Goal: Information Seeking & Learning: Learn about a topic

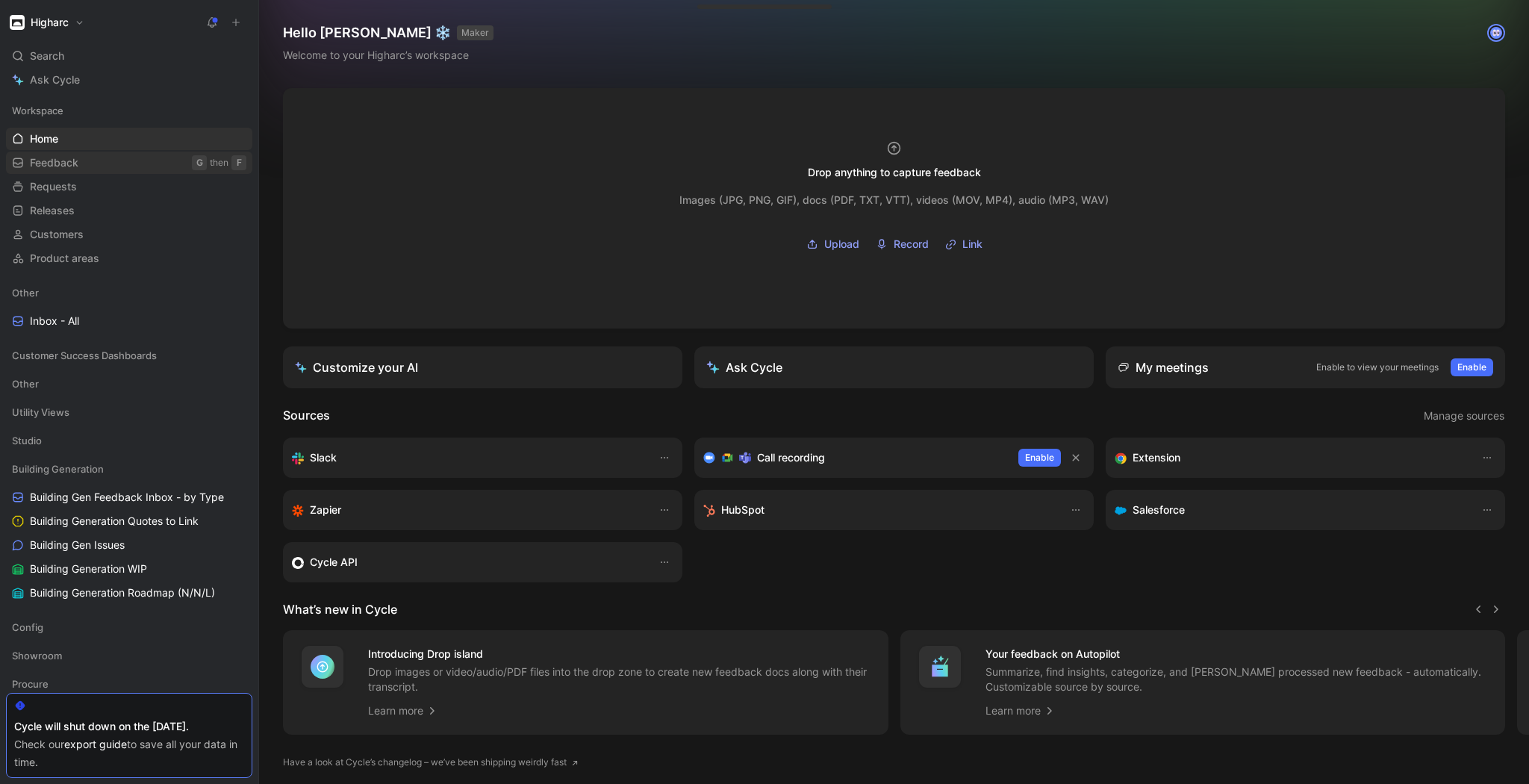
click at [91, 157] on link "Feedback G then F" at bounding box center [129, 163] width 247 height 22
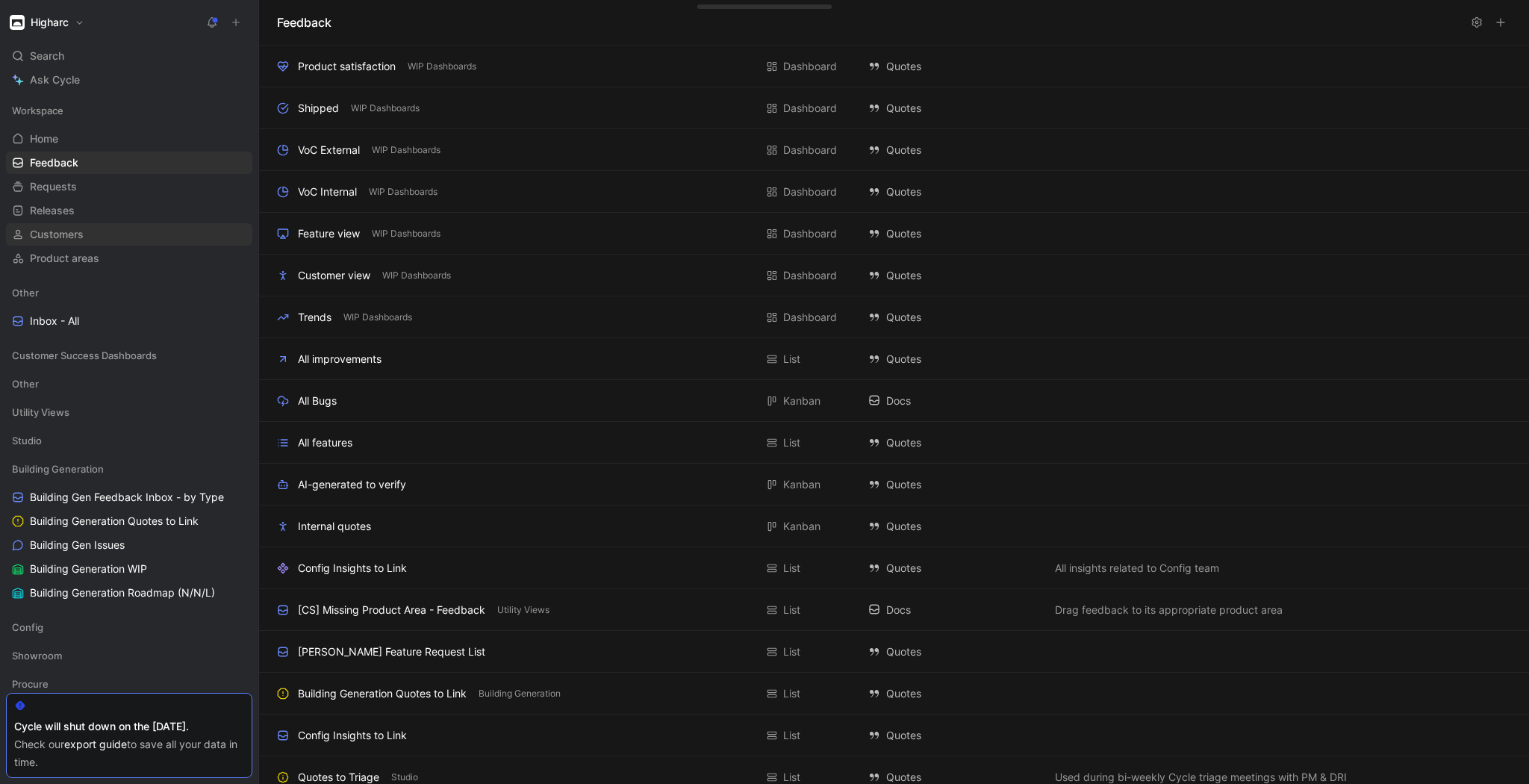
click at [58, 232] on span "Customers" at bounding box center [57, 235] width 54 height 15
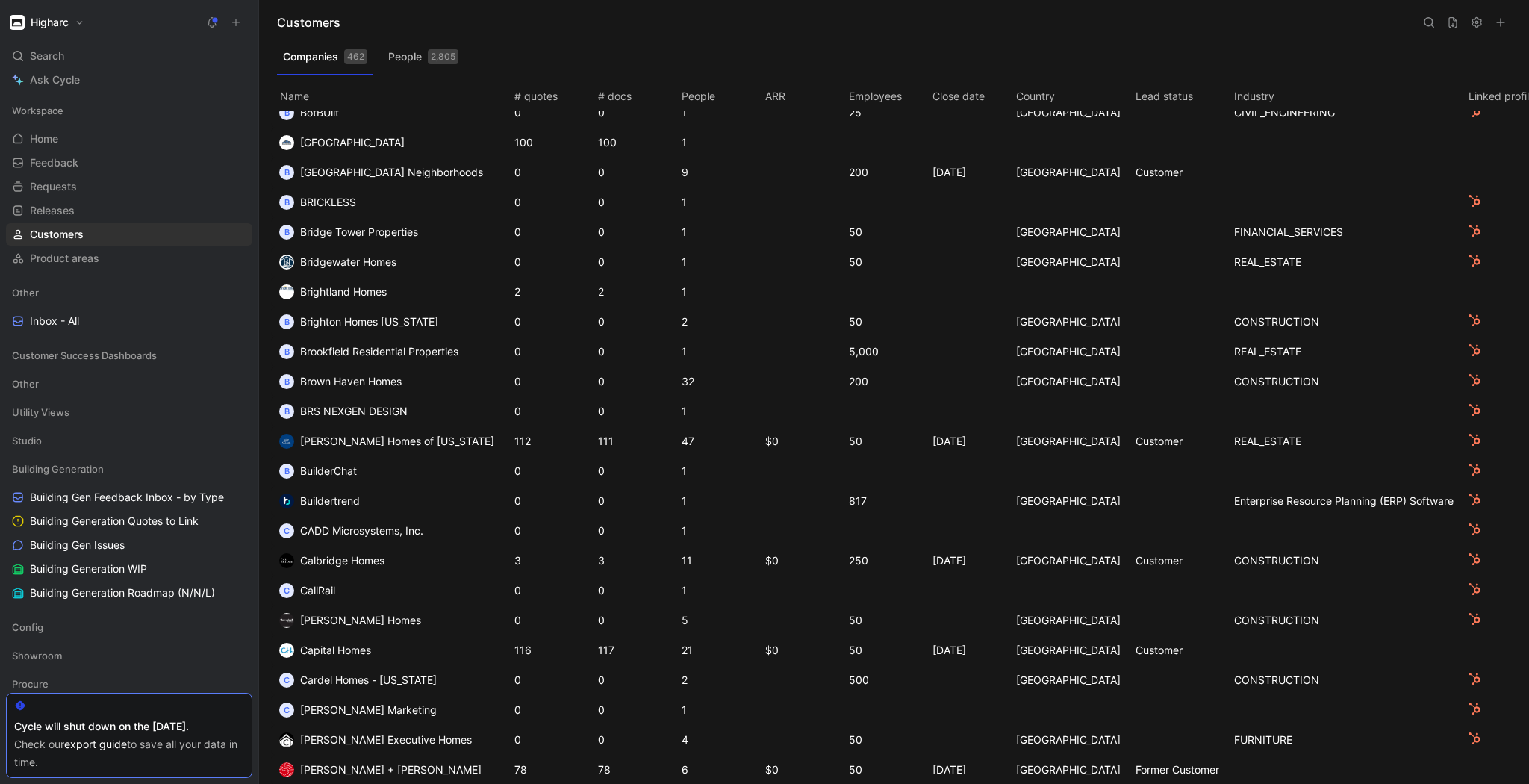
scroll to position [1665, 0]
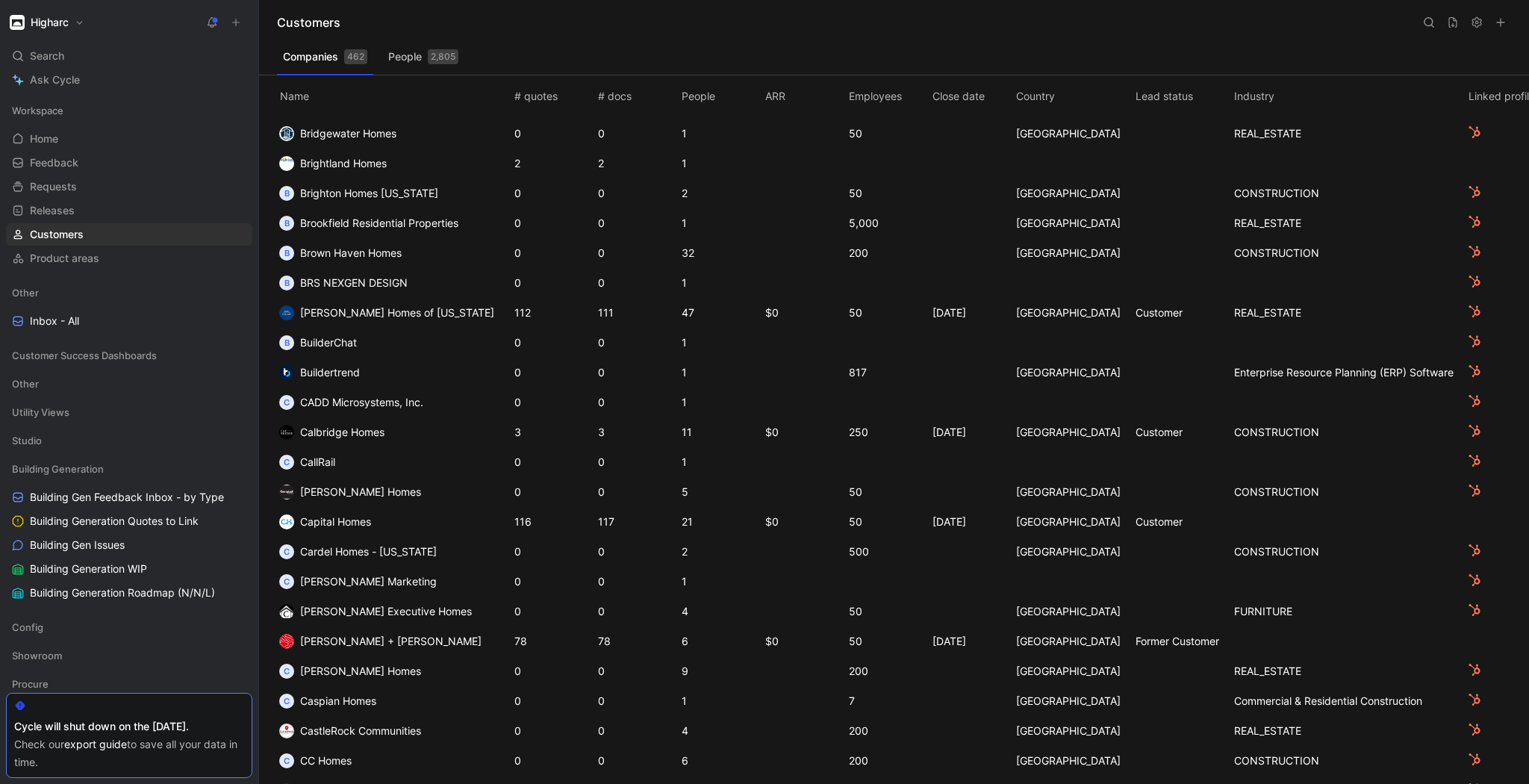
click at [333, 521] on span "Capital Homes" at bounding box center [335, 521] width 71 height 13
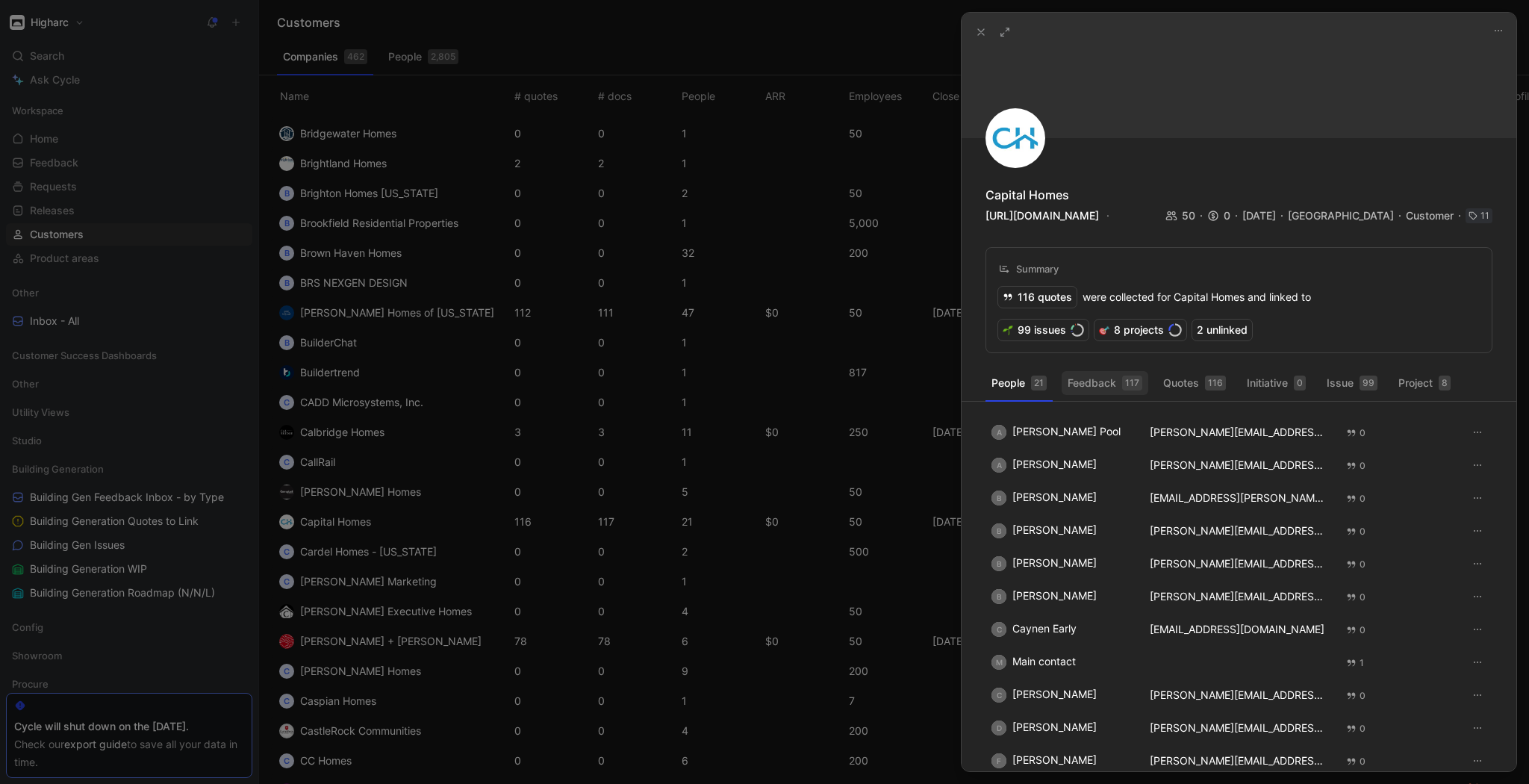
click at [1105, 388] on button "Feedback 117" at bounding box center [1105, 383] width 87 height 24
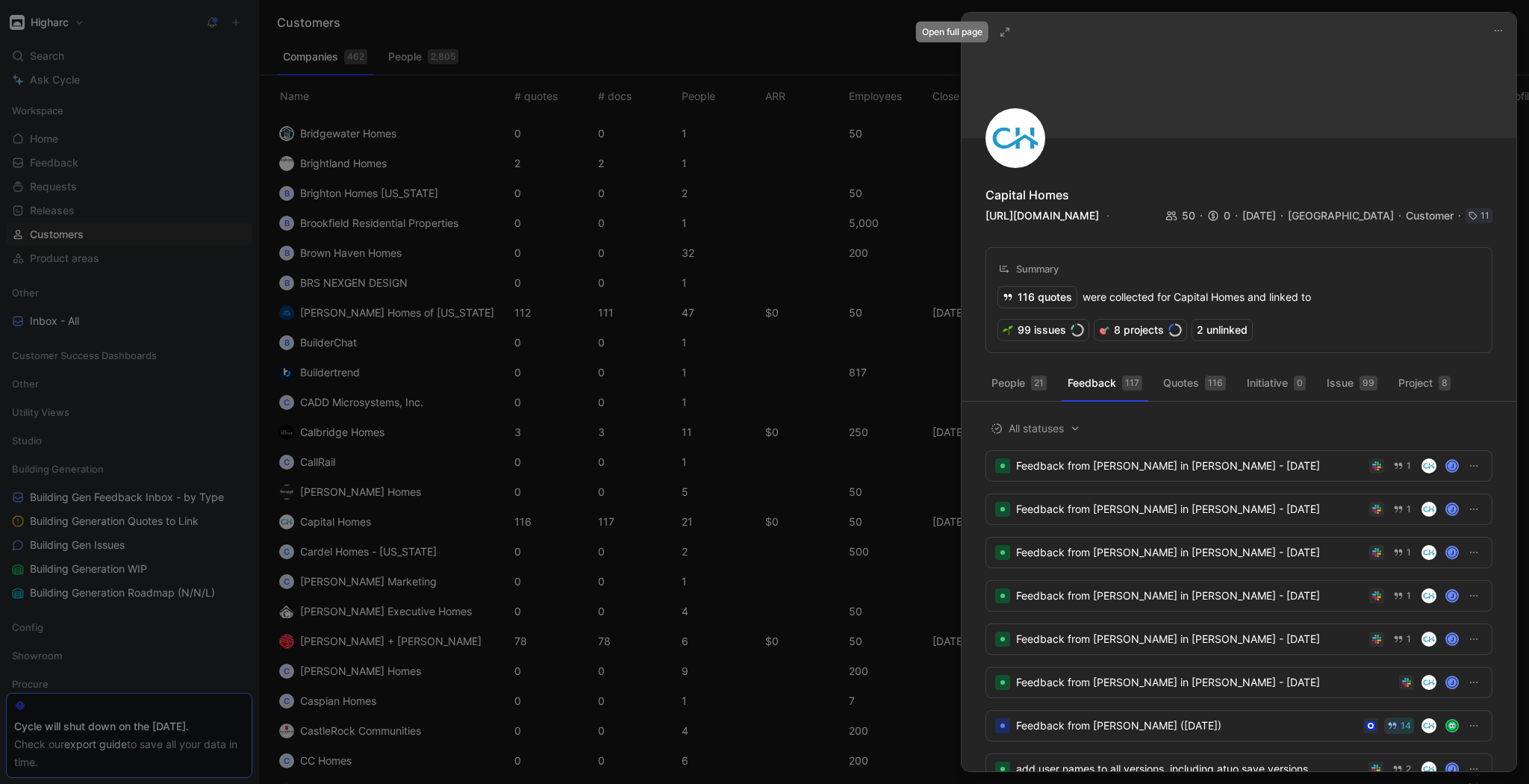
click at [1000, 32] on icon at bounding box center [1005, 32] width 12 height 12
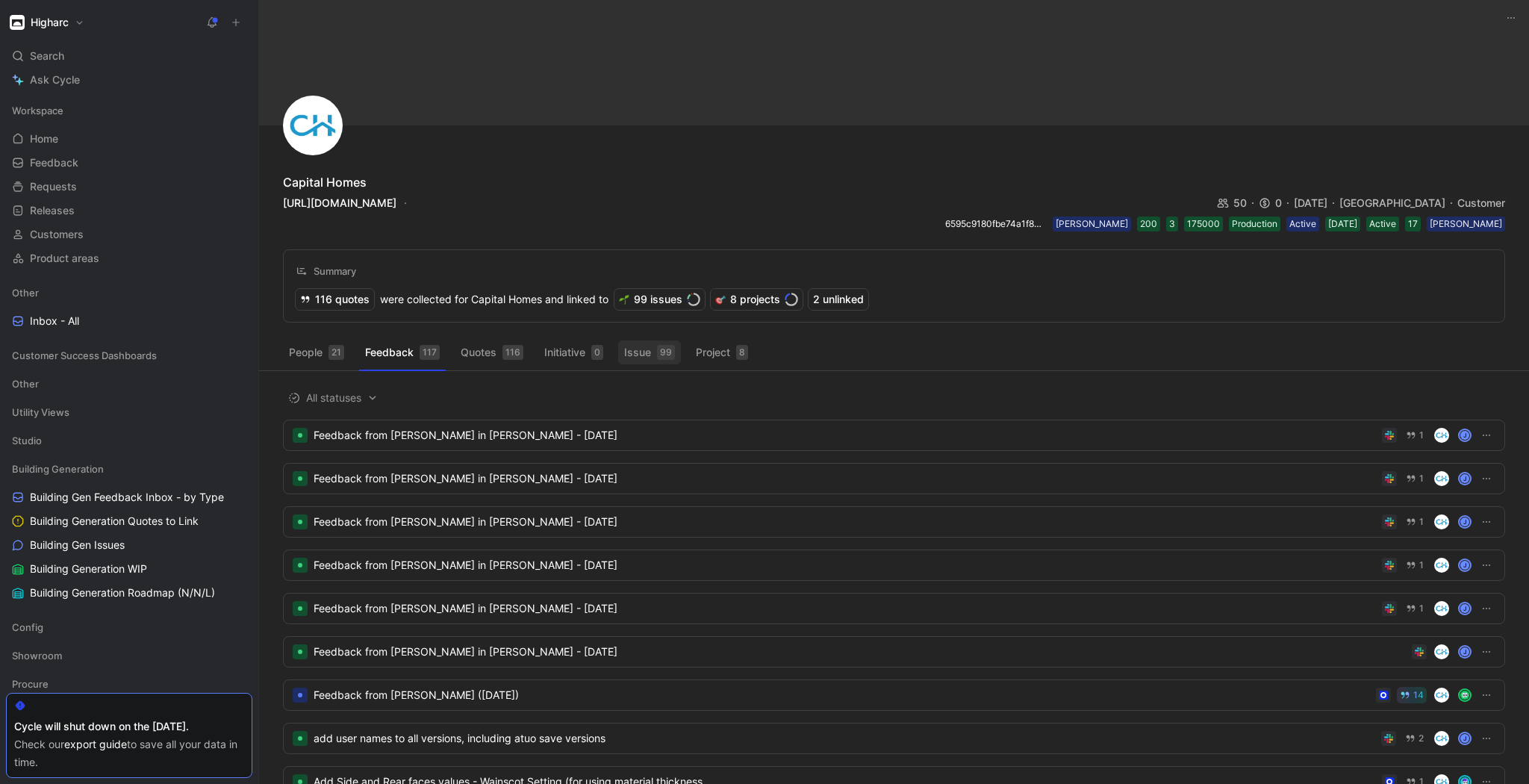
click at [633, 357] on button "Issue 99" at bounding box center [649, 352] width 63 height 24
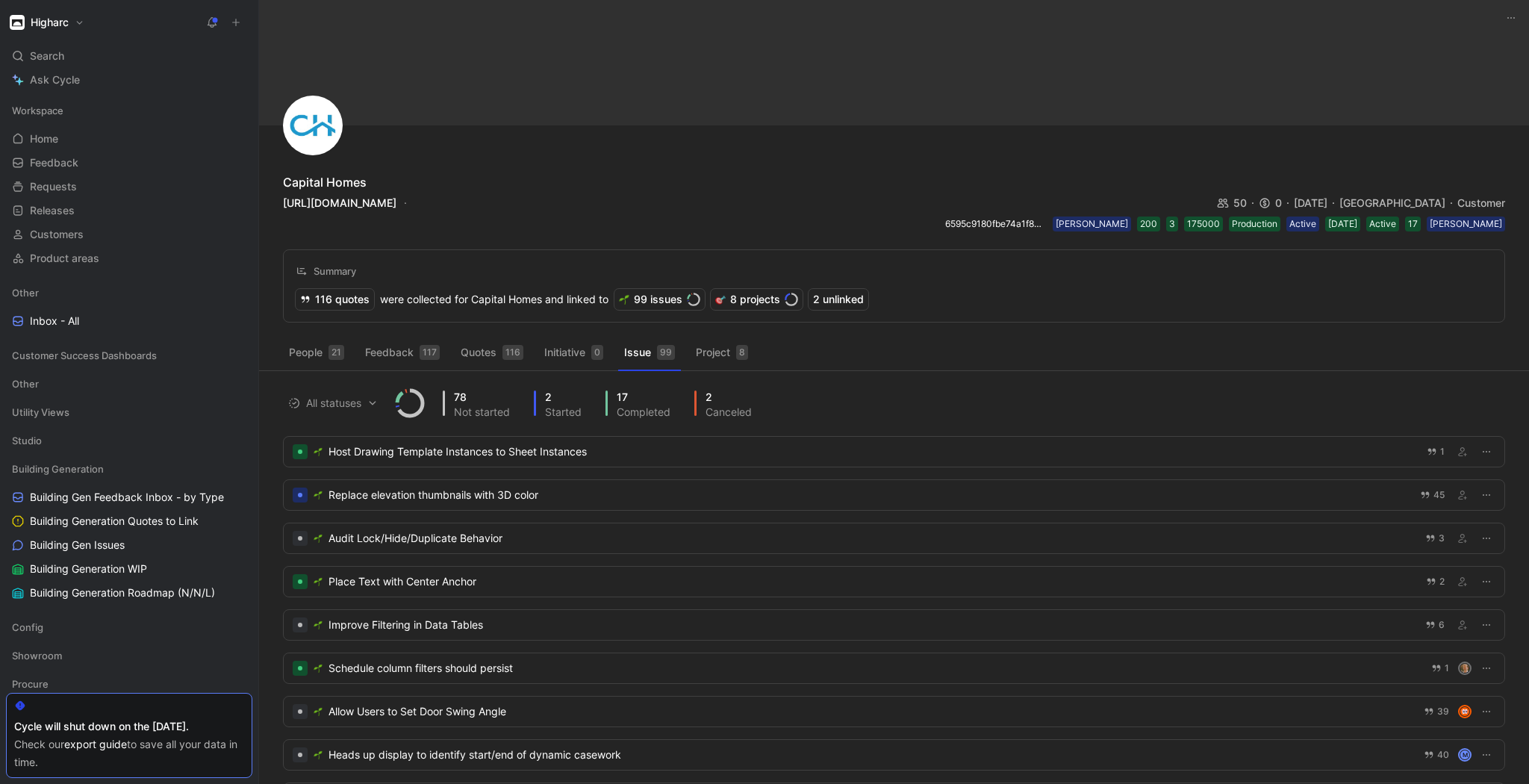
click at [472, 411] on div "Not started" at bounding box center [481, 412] width 56 height 10
click at [452, 394] on div "78 Not started" at bounding box center [476, 403] width 67 height 25
click at [325, 401] on span "All statuses" at bounding box center [332, 403] width 89 height 18
click at [358, 456] on span "Not Started" at bounding box center [342, 453] width 58 height 13
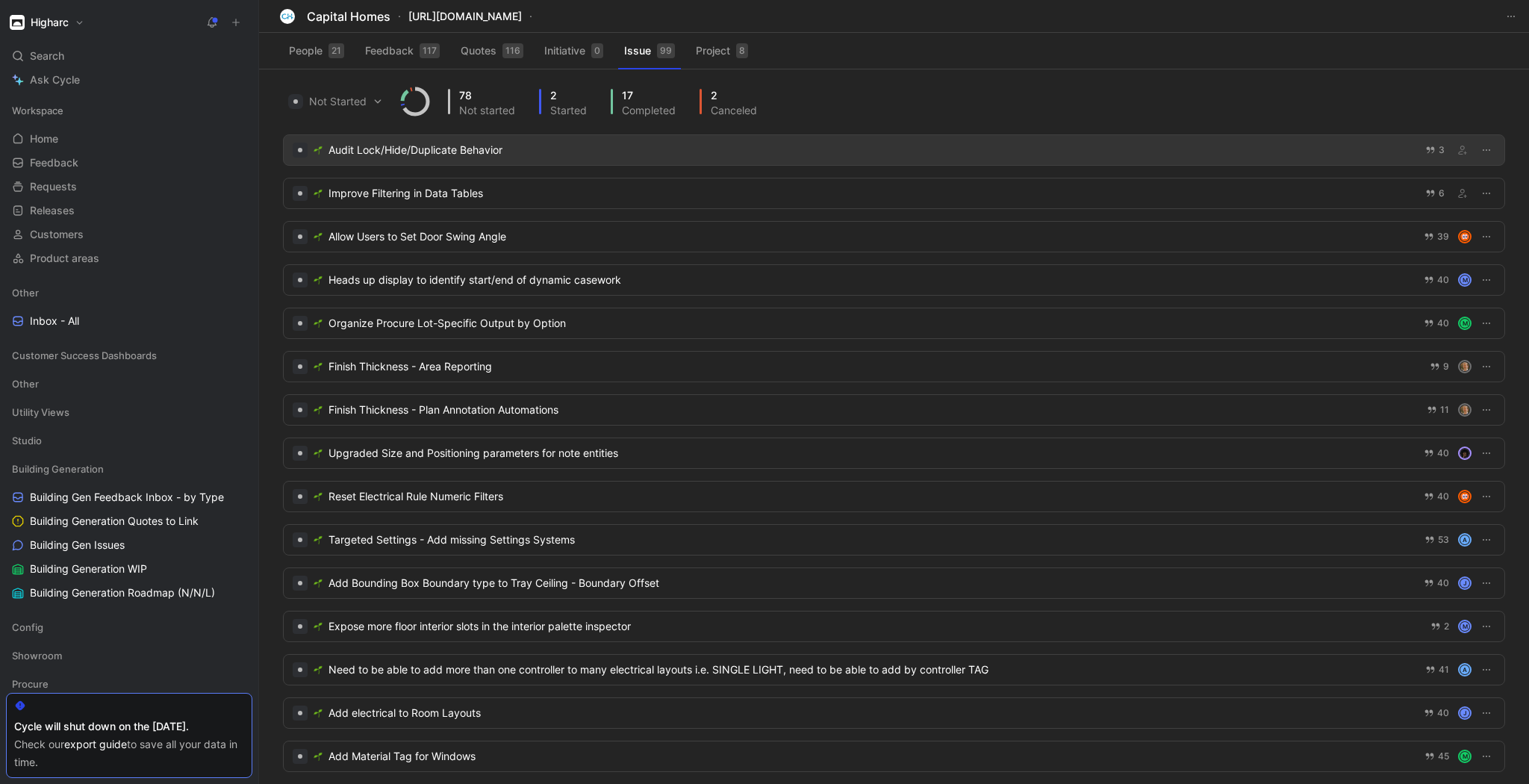
click at [442, 151] on div "Audit Lock/Hide/Duplicate Behavior" at bounding box center [872, 150] width 1088 height 18
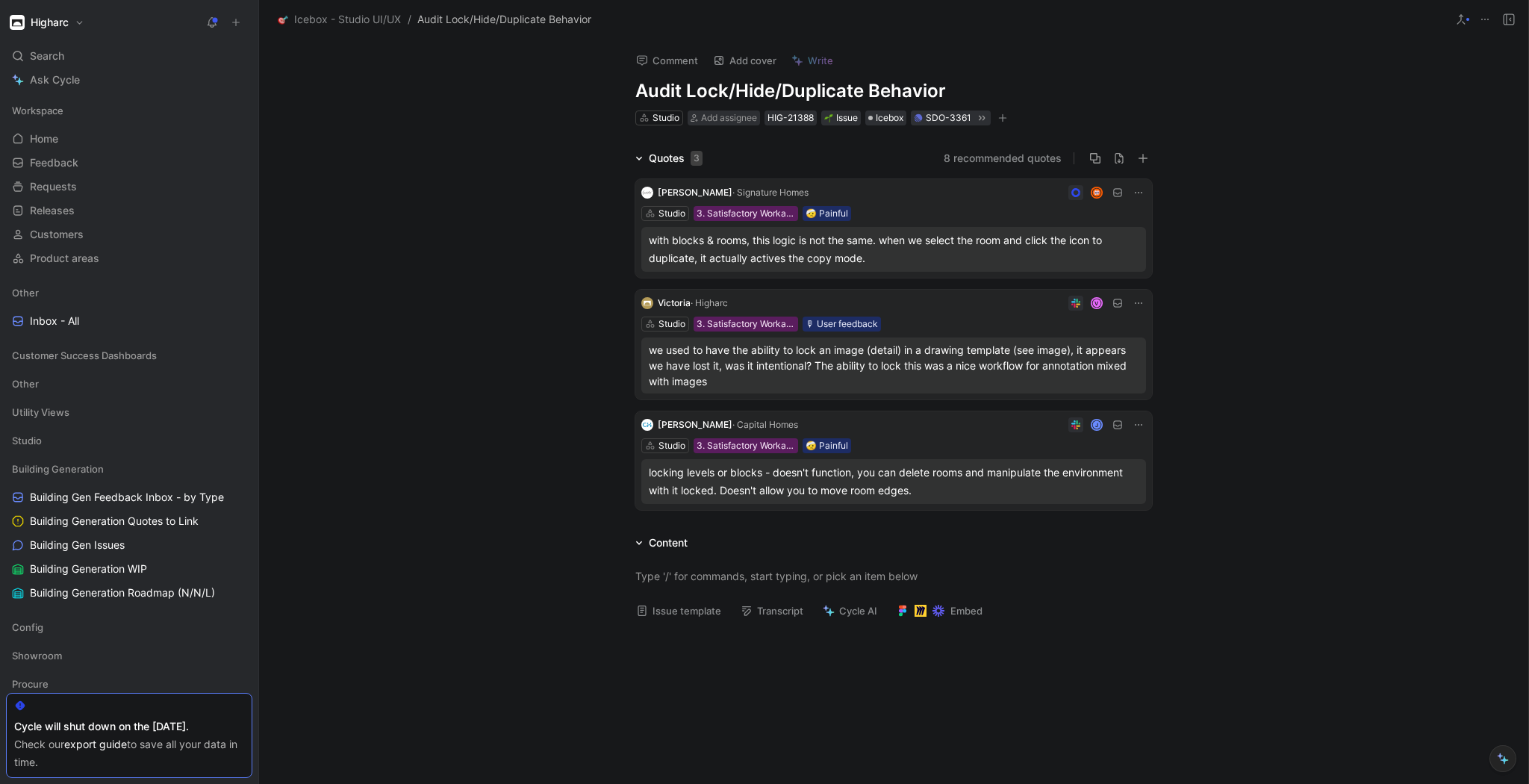
click at [984, 471] on div "locking levels or blocks - doesn't function, you can delete rooms and manipulat…" at bounding box center [893, 481] width 490 height 36
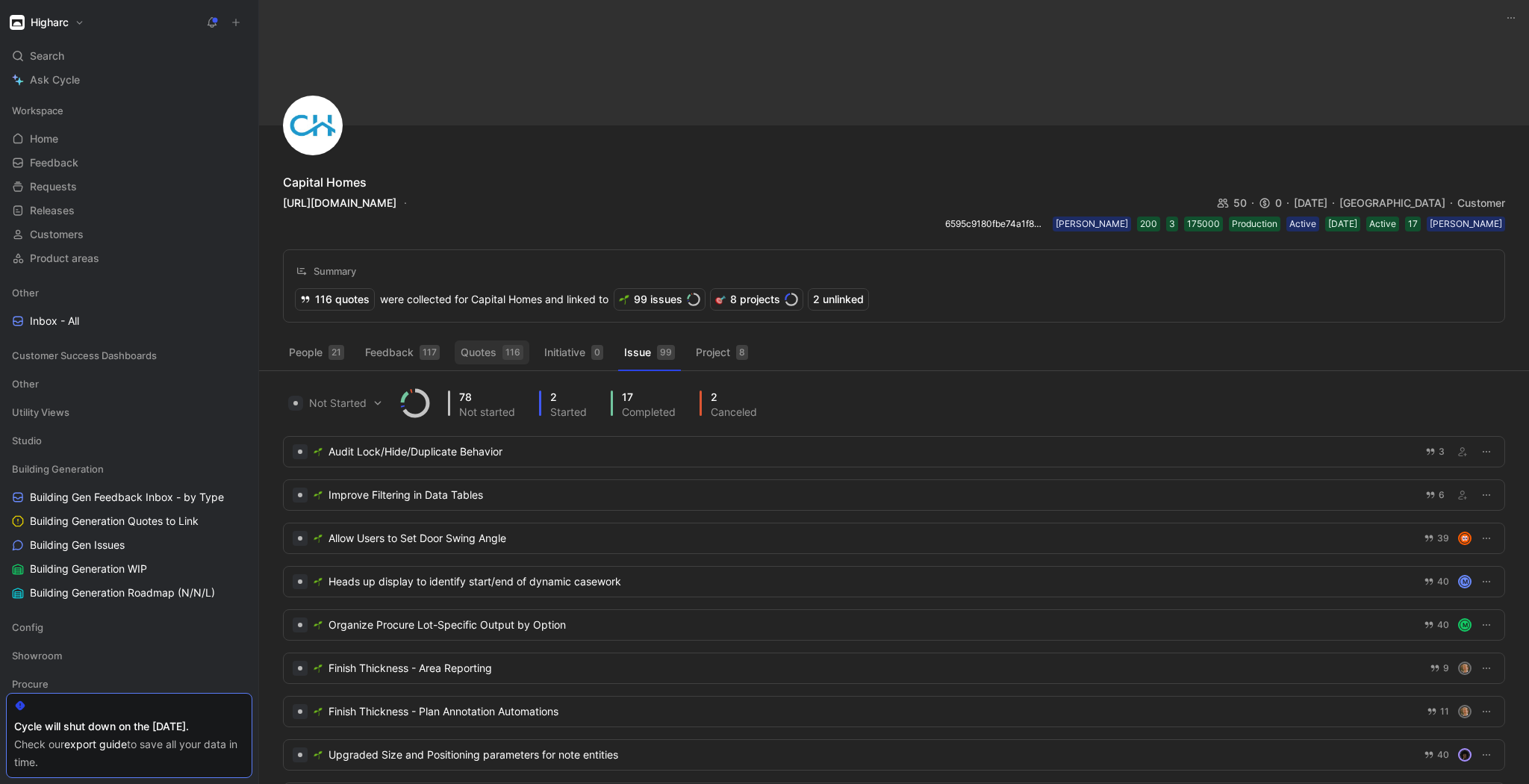
click at [485, 357] on button "Quotes 116" at bounding box center [492, 352] width 75 height 24
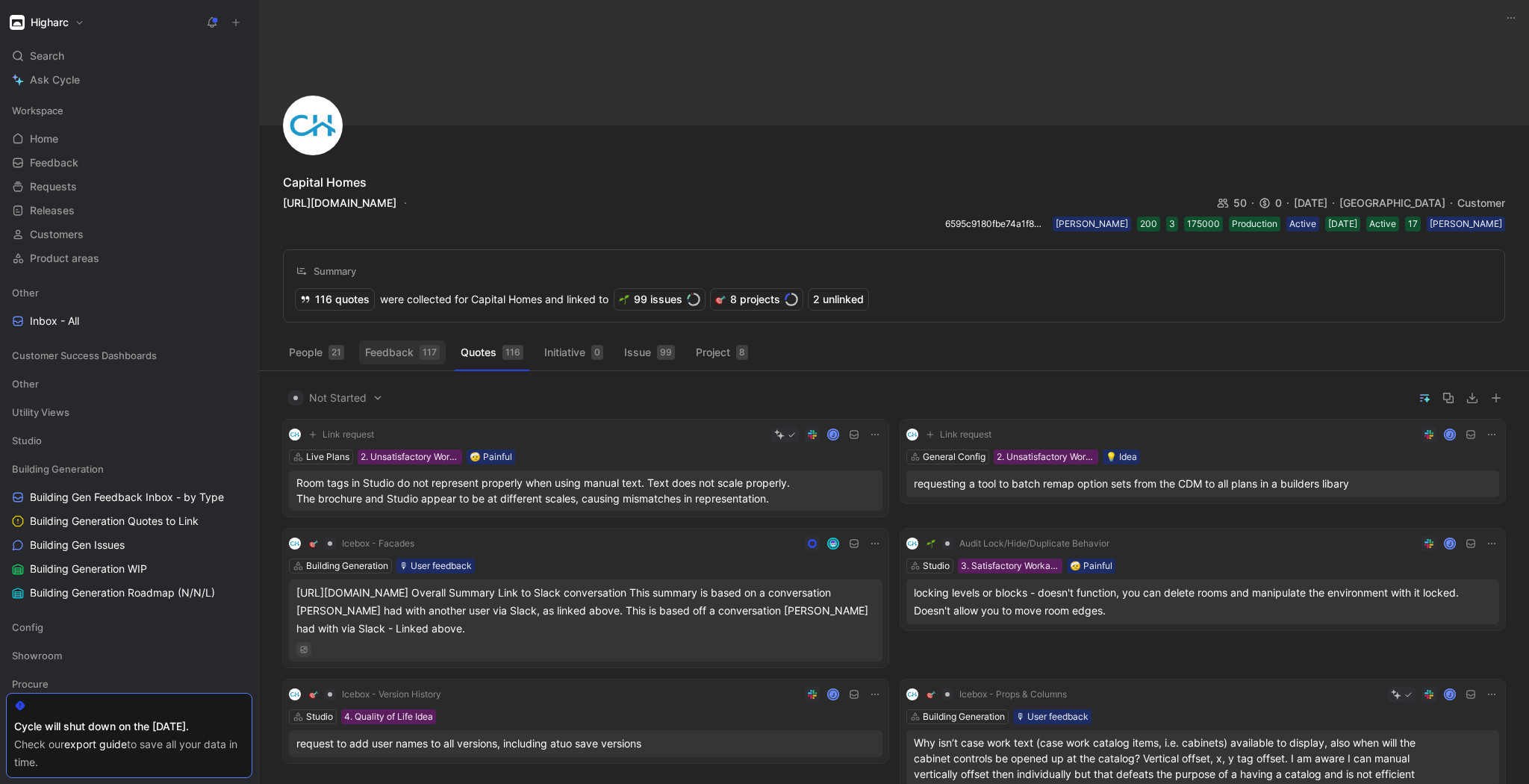
click at [399, 355] on button "Feedback 117" at bounding box center [403, 352] width 87 height 24
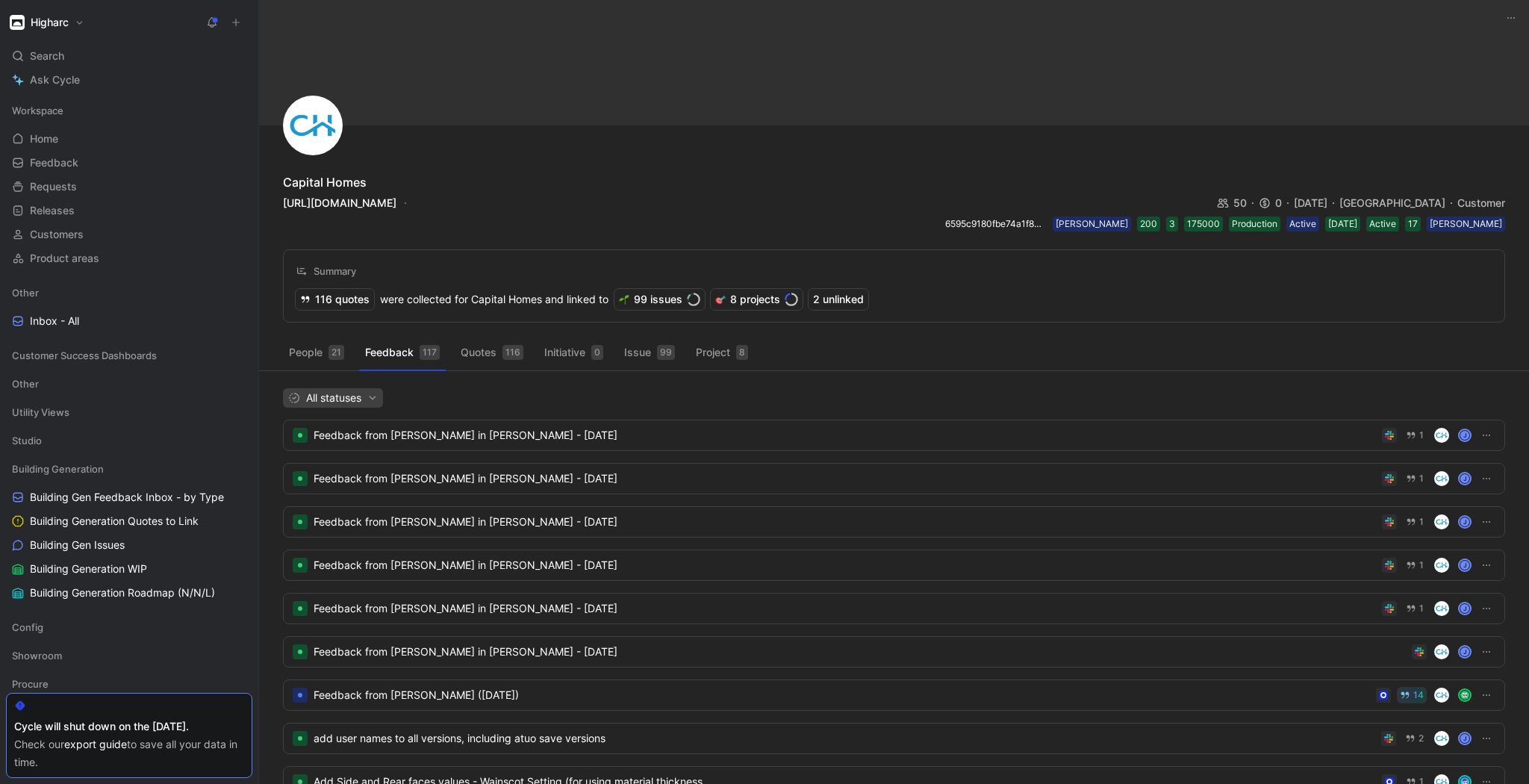
click at [367, 391] on span "All statuses" at bounding box center [332, 398] width 89 height 18
click at [353, 448] on span "Not Started" at bounding box center [342, 447] width 58 height 13
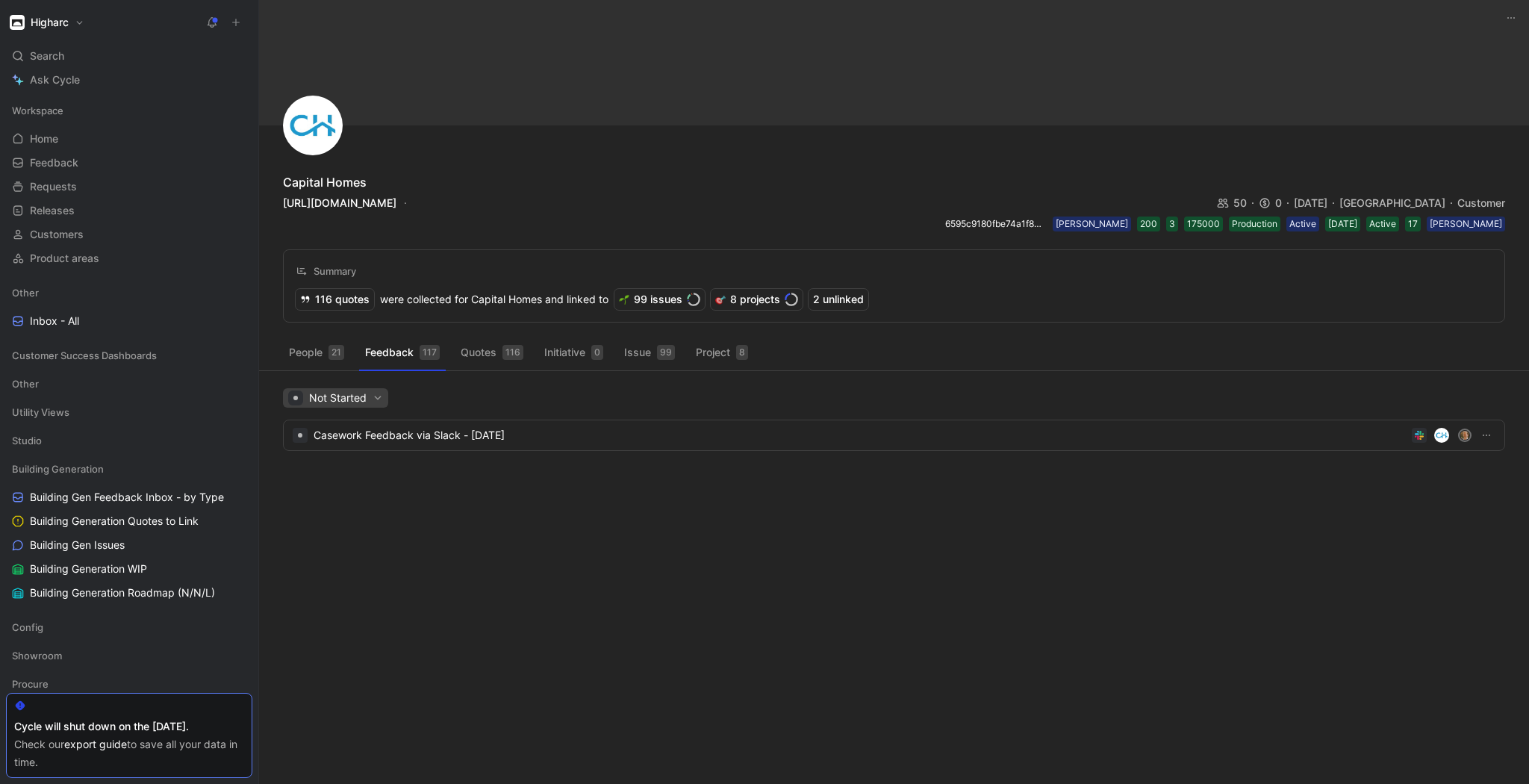
click at [355, 392] on span "Not Started" at bounding box center [335, 398] width 94 height 18
click at [349, 469] on span "Started" at bounding box center [331, 470] width 37 height 13
click at [337, 394] on span "Started" at bounding box center [325, 398] width 74 height 18
click at [334, 497] on span "Completed" at bounding box center [340, 492] width 54 height 13
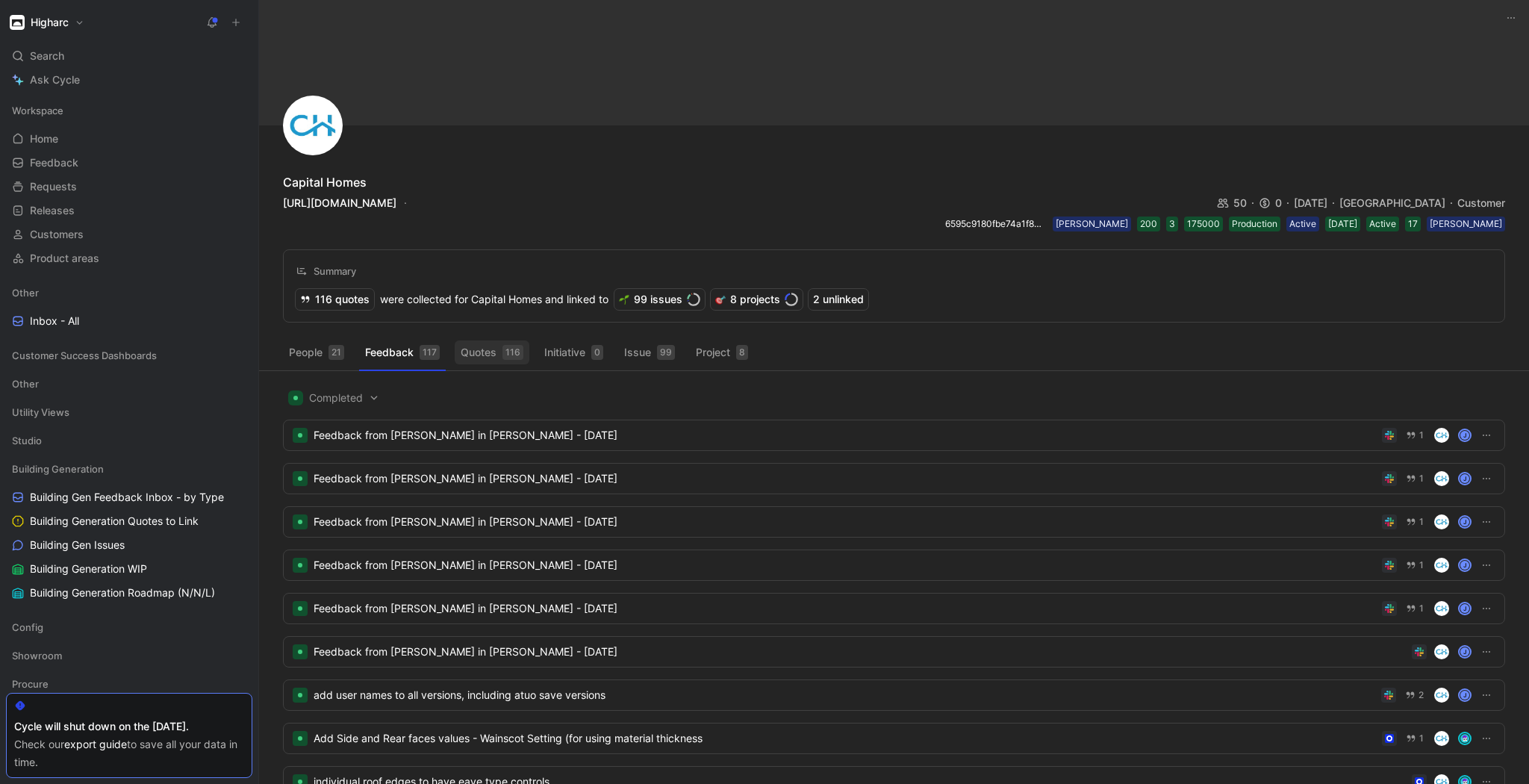
click at [472, 356] on button "Quotes 116" at bounding box center [492, 352] width 75 height 24
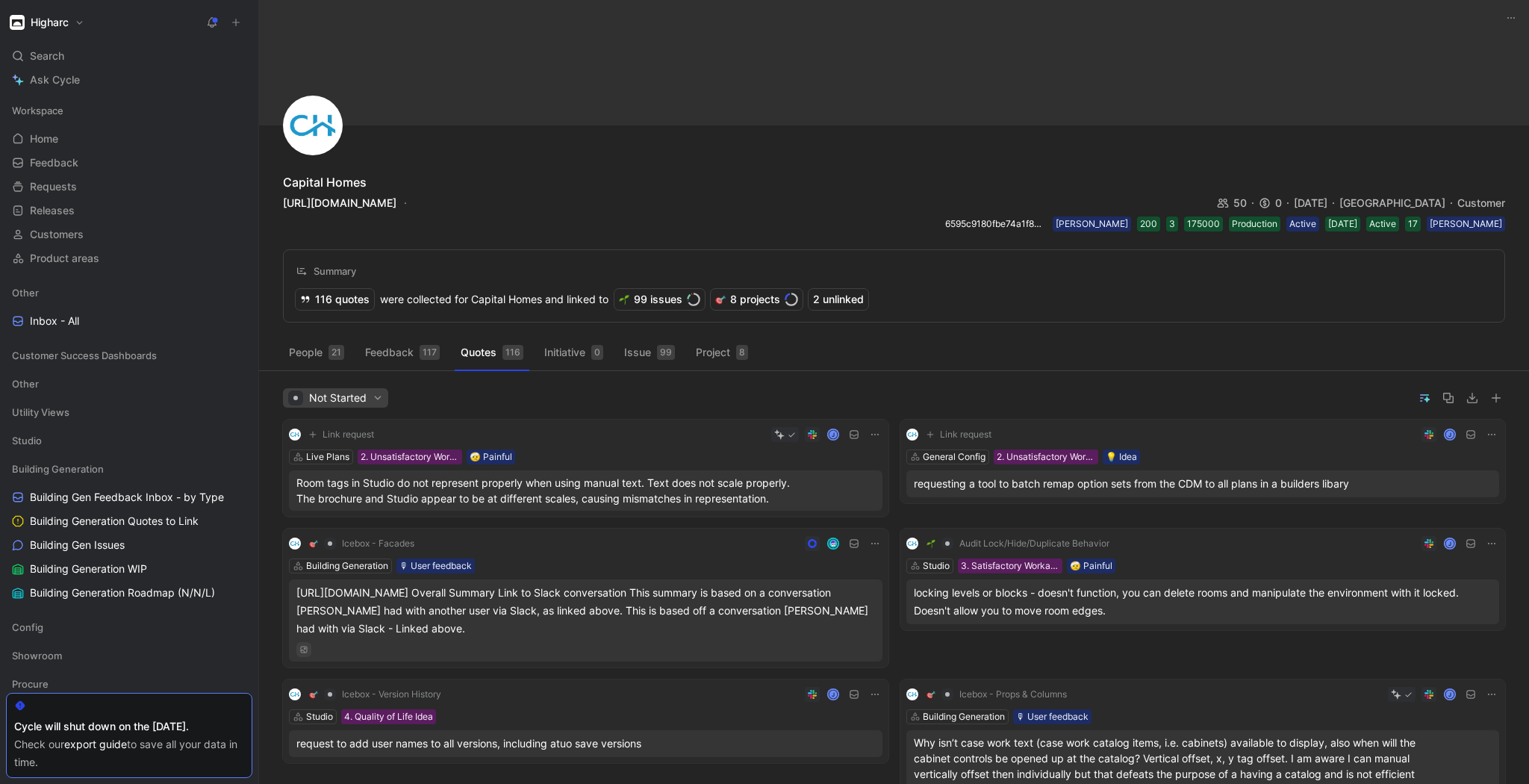
click at [367, 399] on span "Not Started" at bounding box center [335, 398] width 94 height 18
click at [358, 450] on span "Not Started" at bounding box center [342, 447] width 58 height 13
click at [680, 500] on p "Room tags in Studio do not represent properly when using manual text. Text does…" at bounding box center [554, 490] width 517 height 31
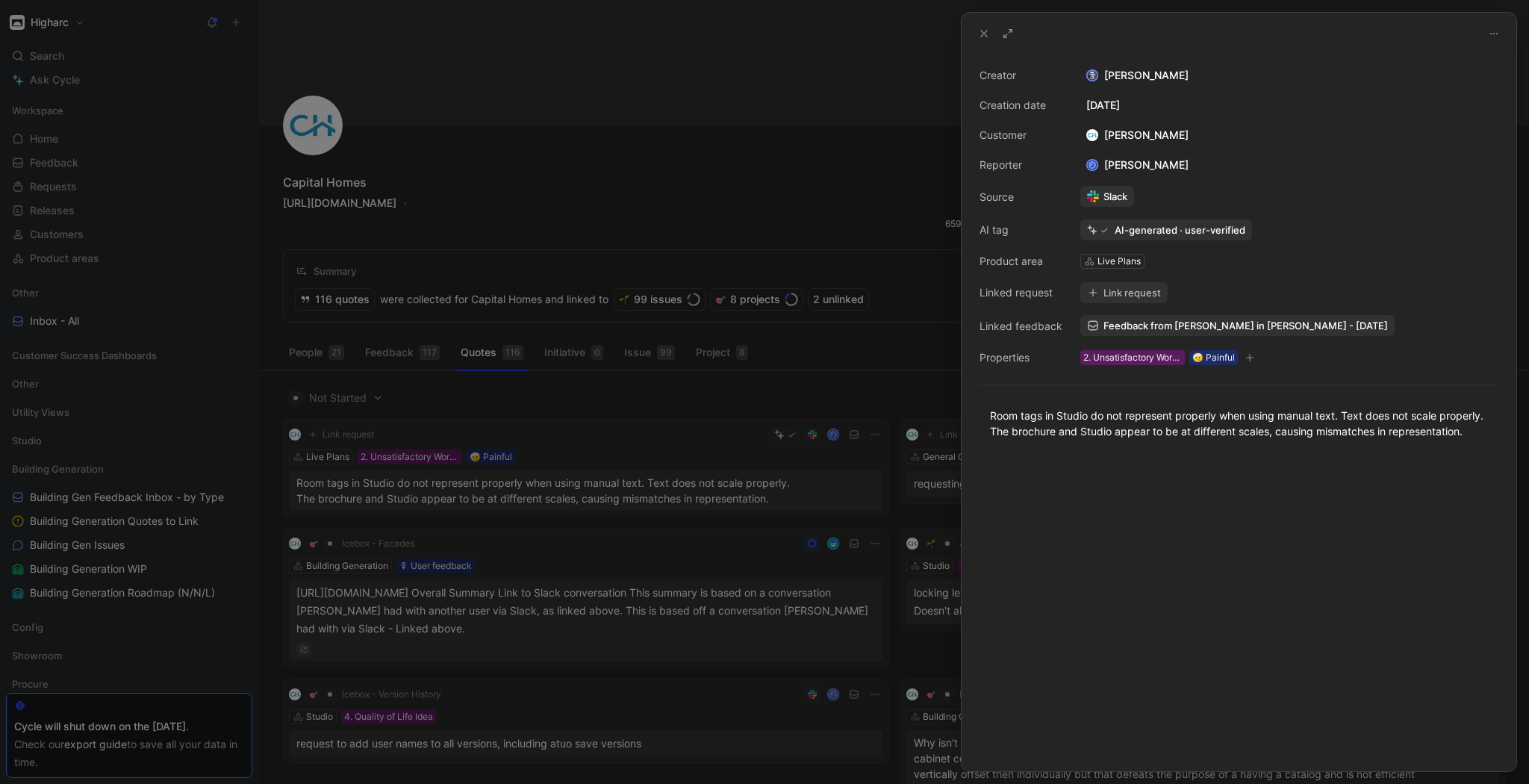
click at [561, 392] on div at bounding box center [764, 392] width 1529 height 784
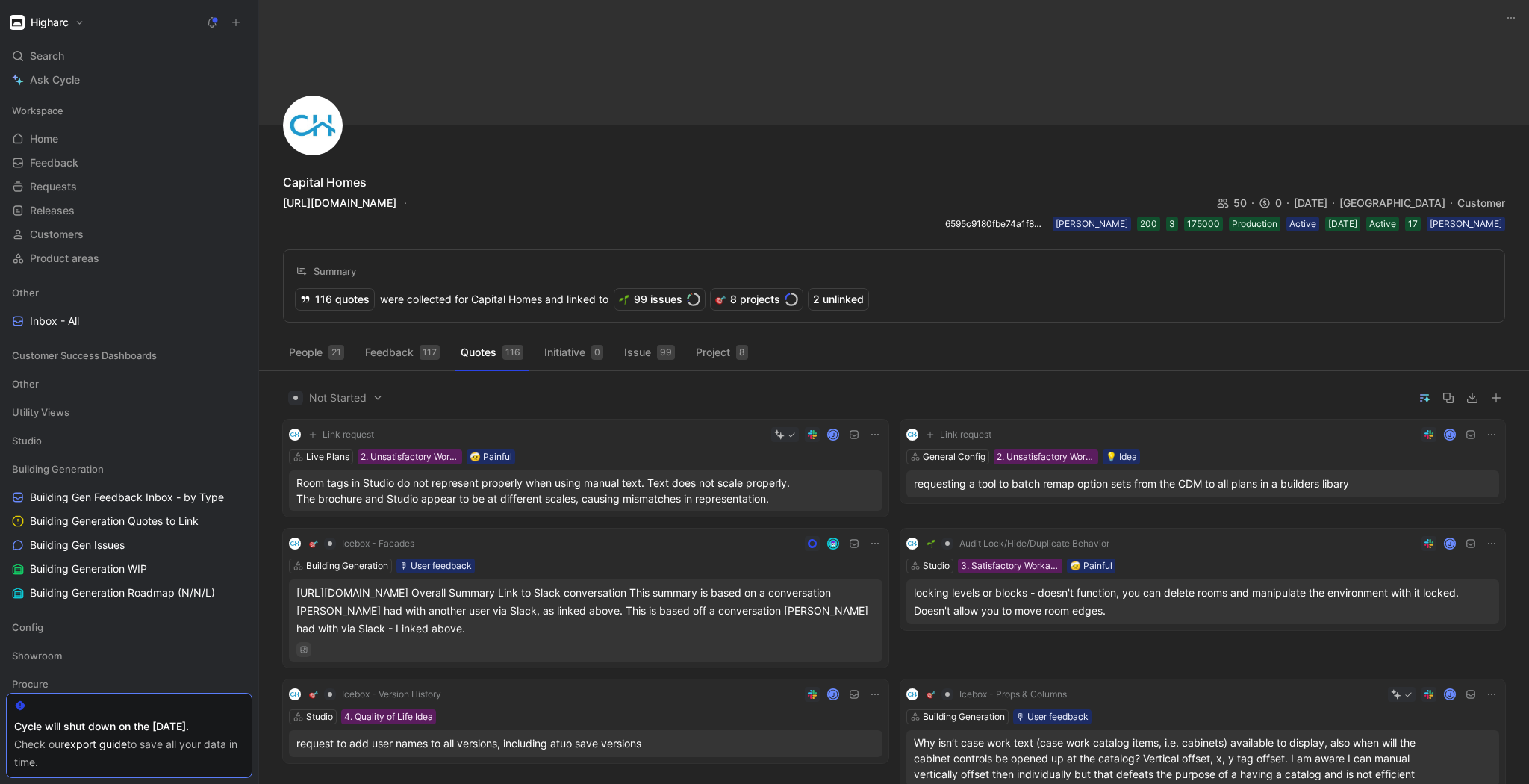
click at [577, 449] on div "Live Plans 2. Unsatisfactory Workaround 🤕 Painful" at bounding box center [586, 456] width 594 height 15
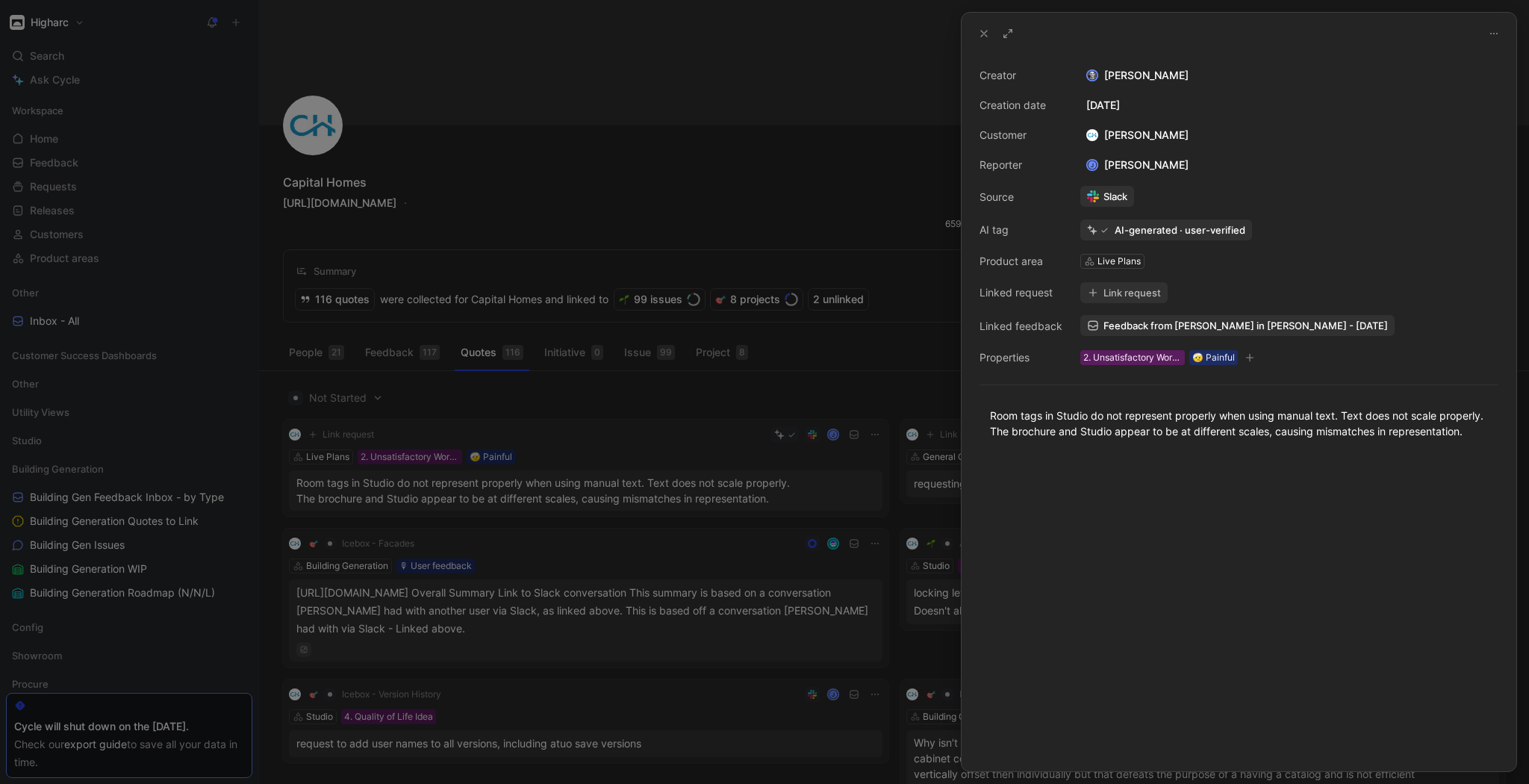
click at [659, 411] on div at bounding box center [764, 392] width 1529 height 784
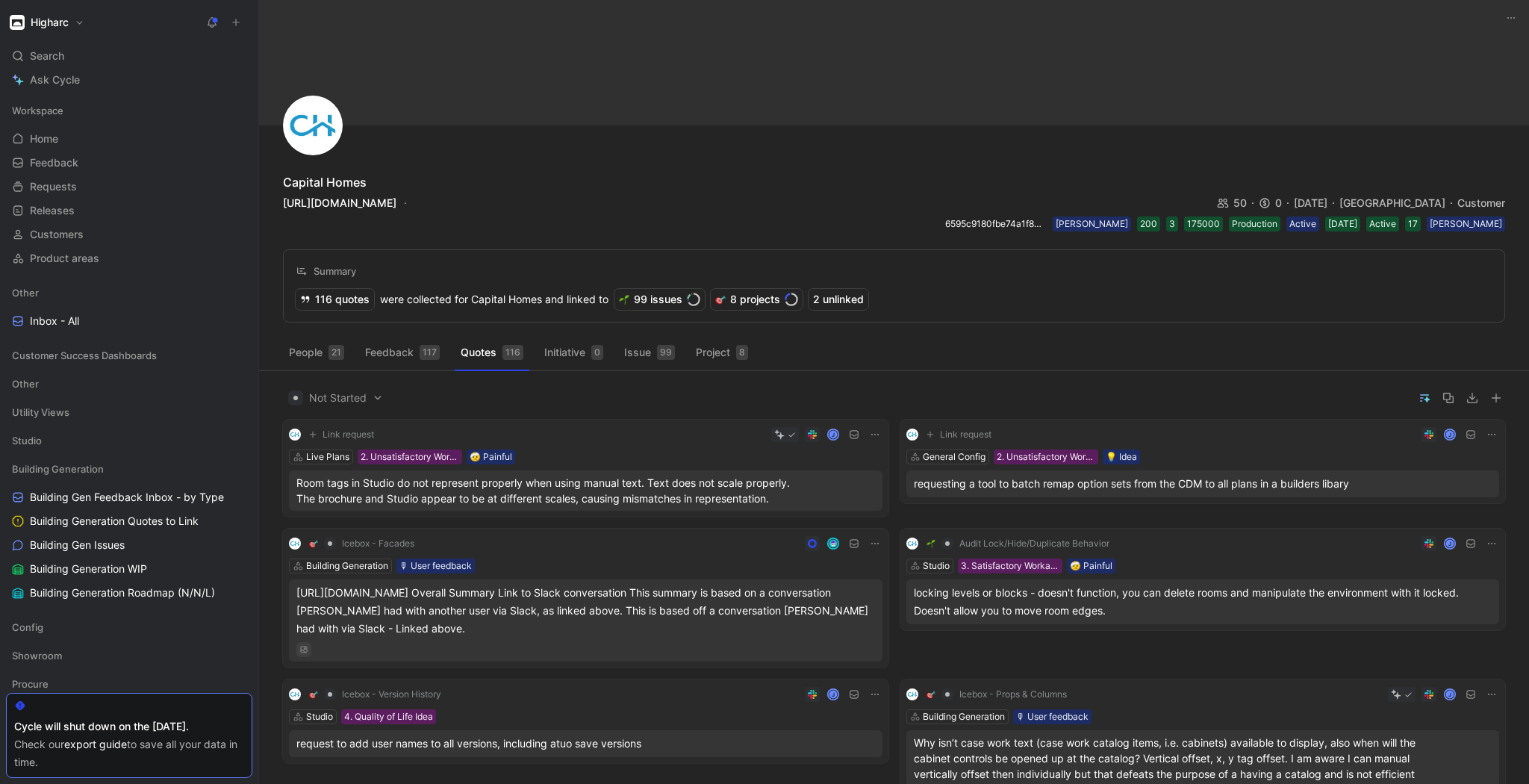
click at [1106, 427] on div "J" at bounding box center [1253, 435] width 493 height 15
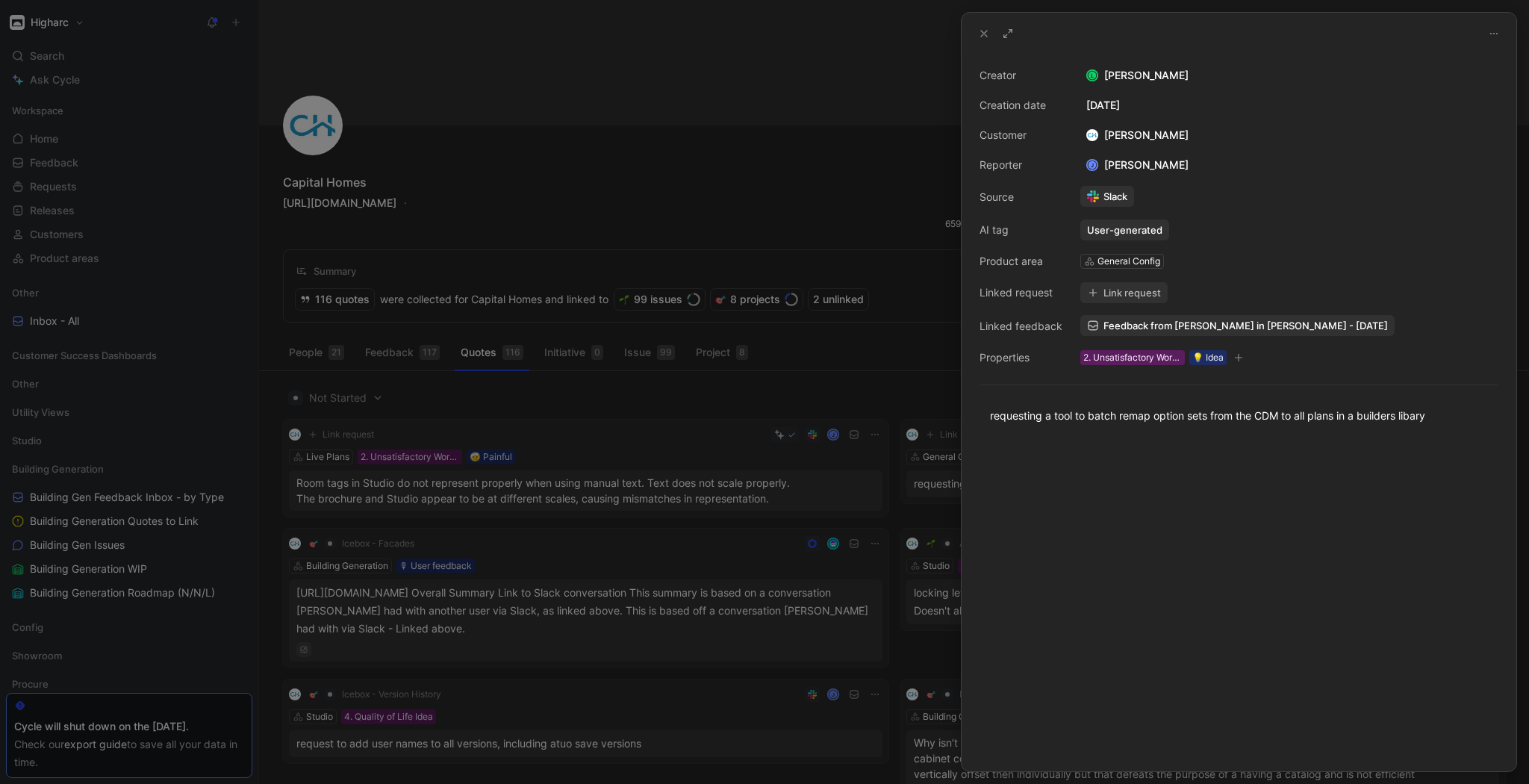
click at [683, 418] on div at bounding box center [764, 392] width 1529 height 784
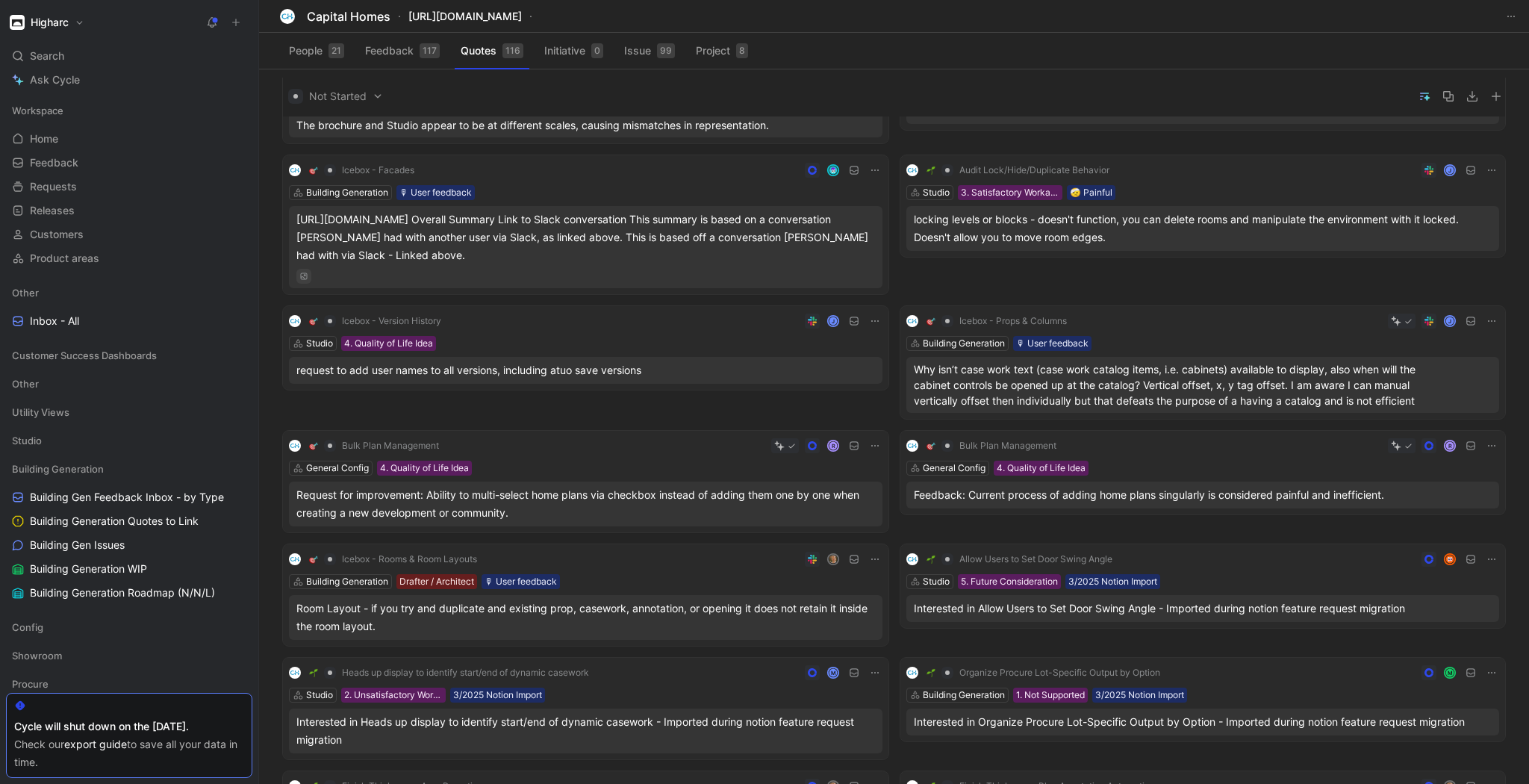
scroll to position [115, 0]
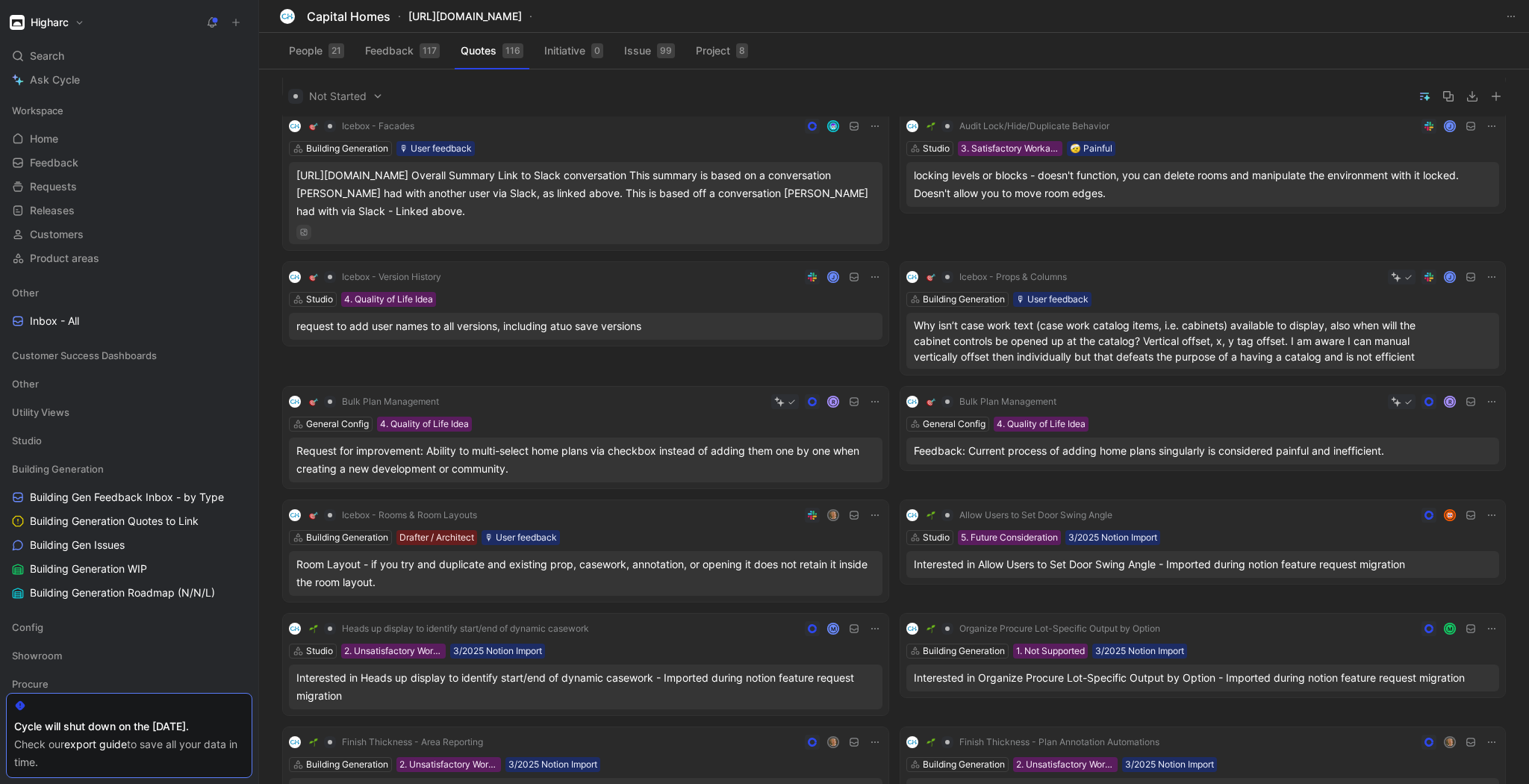
click at [635, 220] on div "[URL][DOMAIN_NAME] Overall Summary Link to Slack conversation This summary is b…" at bounding box center [586, 203] width 594 height 82
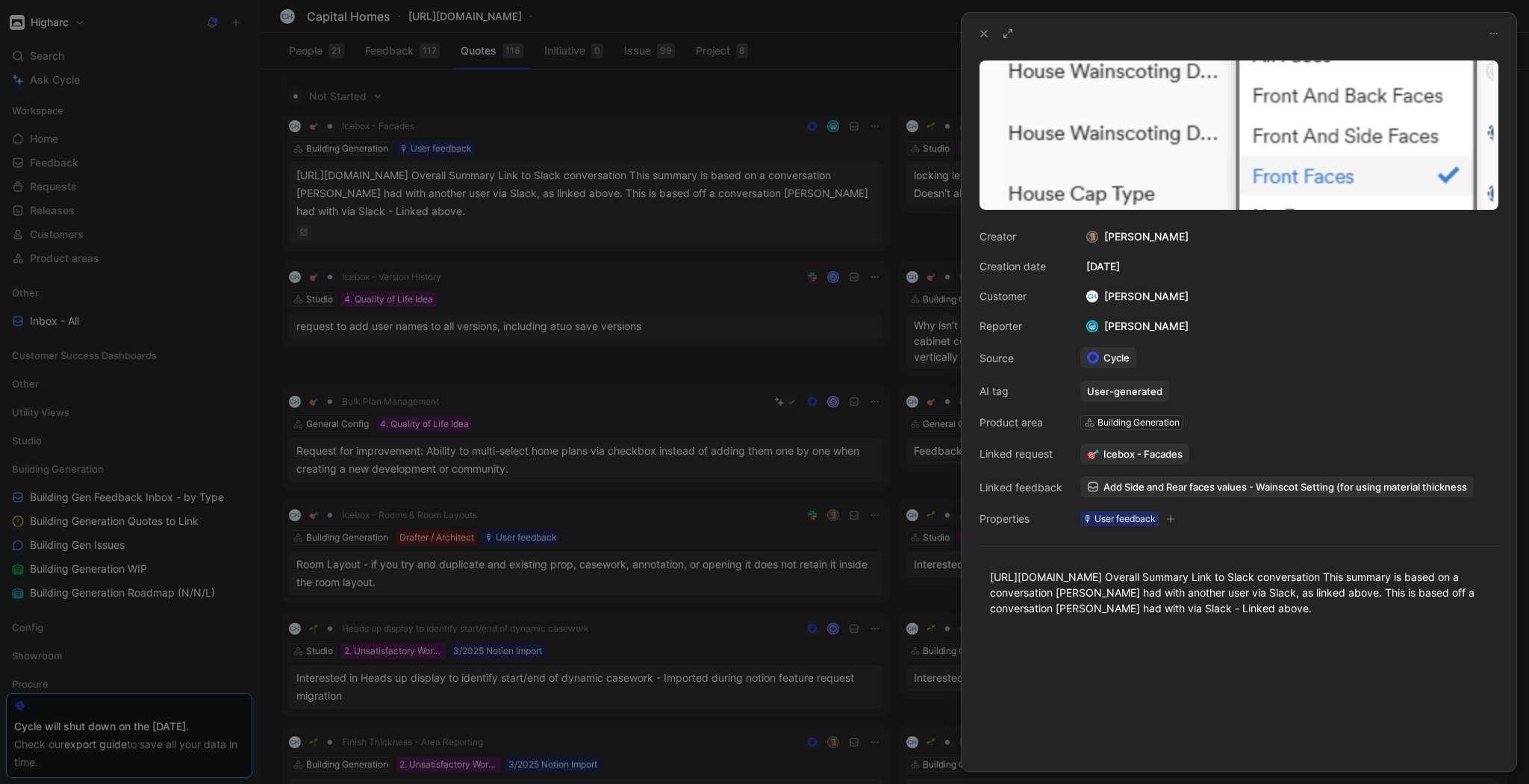
click at [697, 94] on div at bounding box center [764, 392] width 1529 height 784
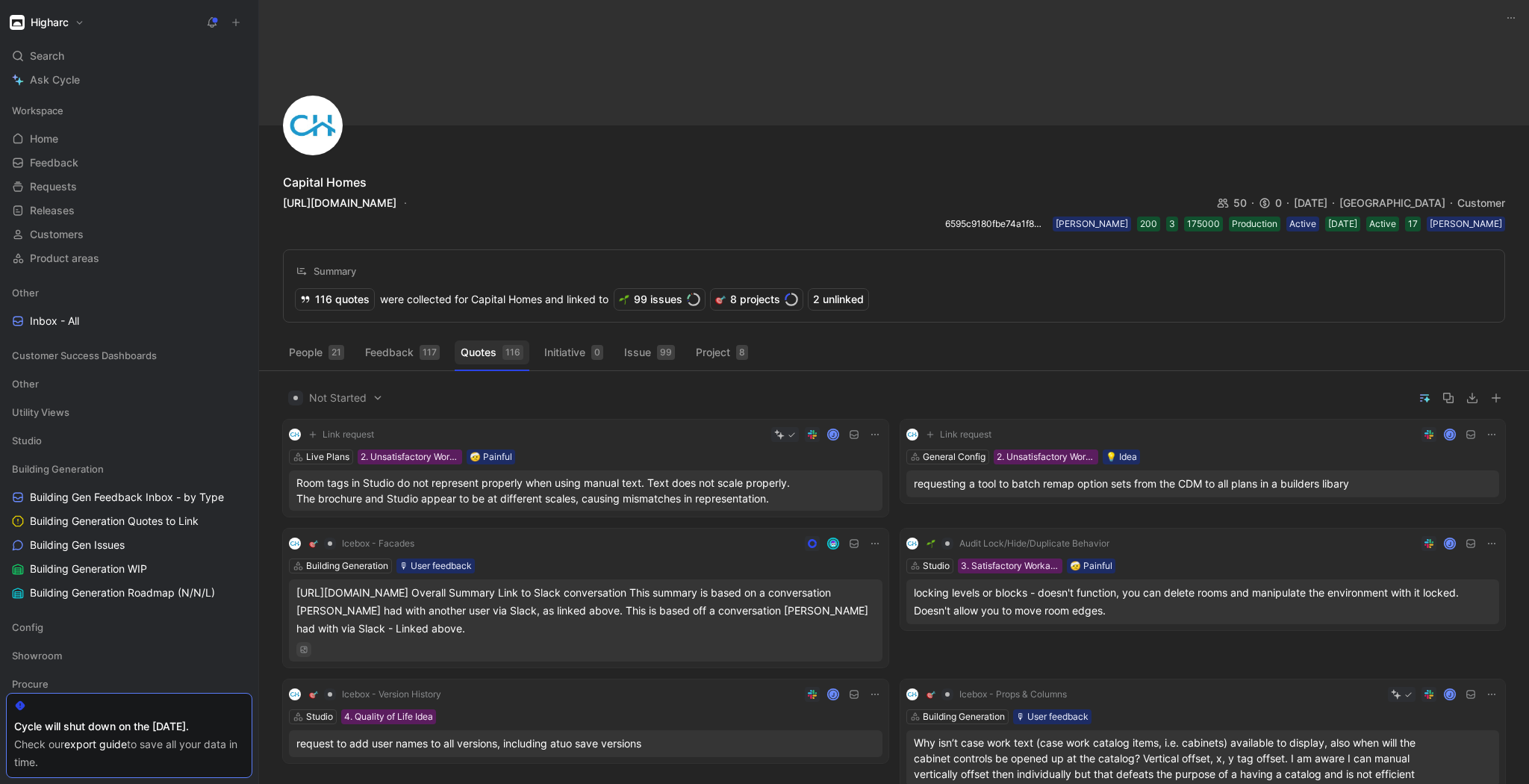
click at [496, 351] on button "Quotes 116" at bounding box center [492, 352] width 75 height 24
click at [496, 359] on button "Quotes 116" at bounding box center [492, 352] width 75 height 24
click at [321, 391] on span "Not Started" at bounding box center [335, 398] width 94 height 18
click at [333, 422] on span "All statuses" at bounding box center [341, 426] width 55 height 13
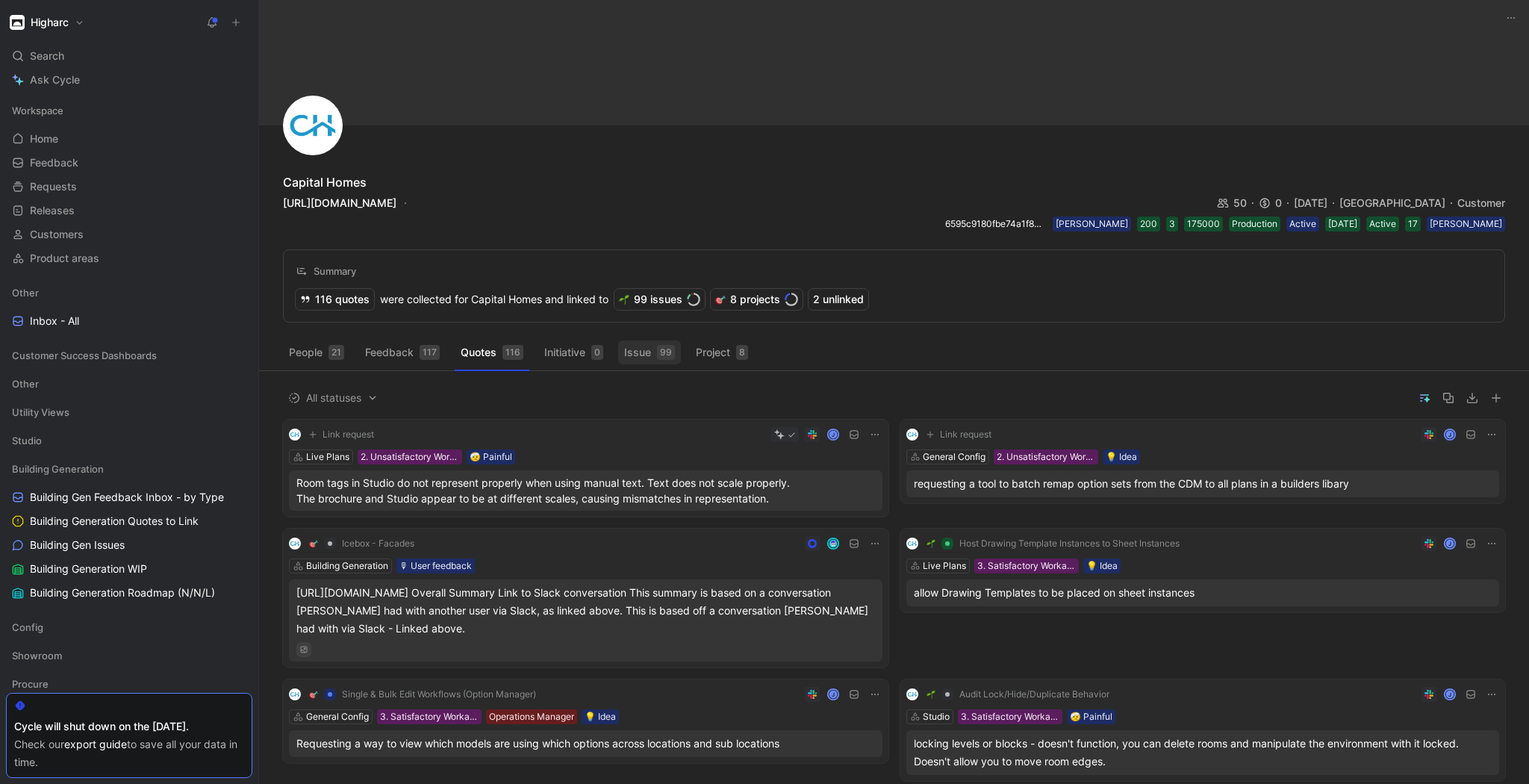
click at [637, 355] on button "Issue 99" at bounding box center [649, 352] width 63 height 24
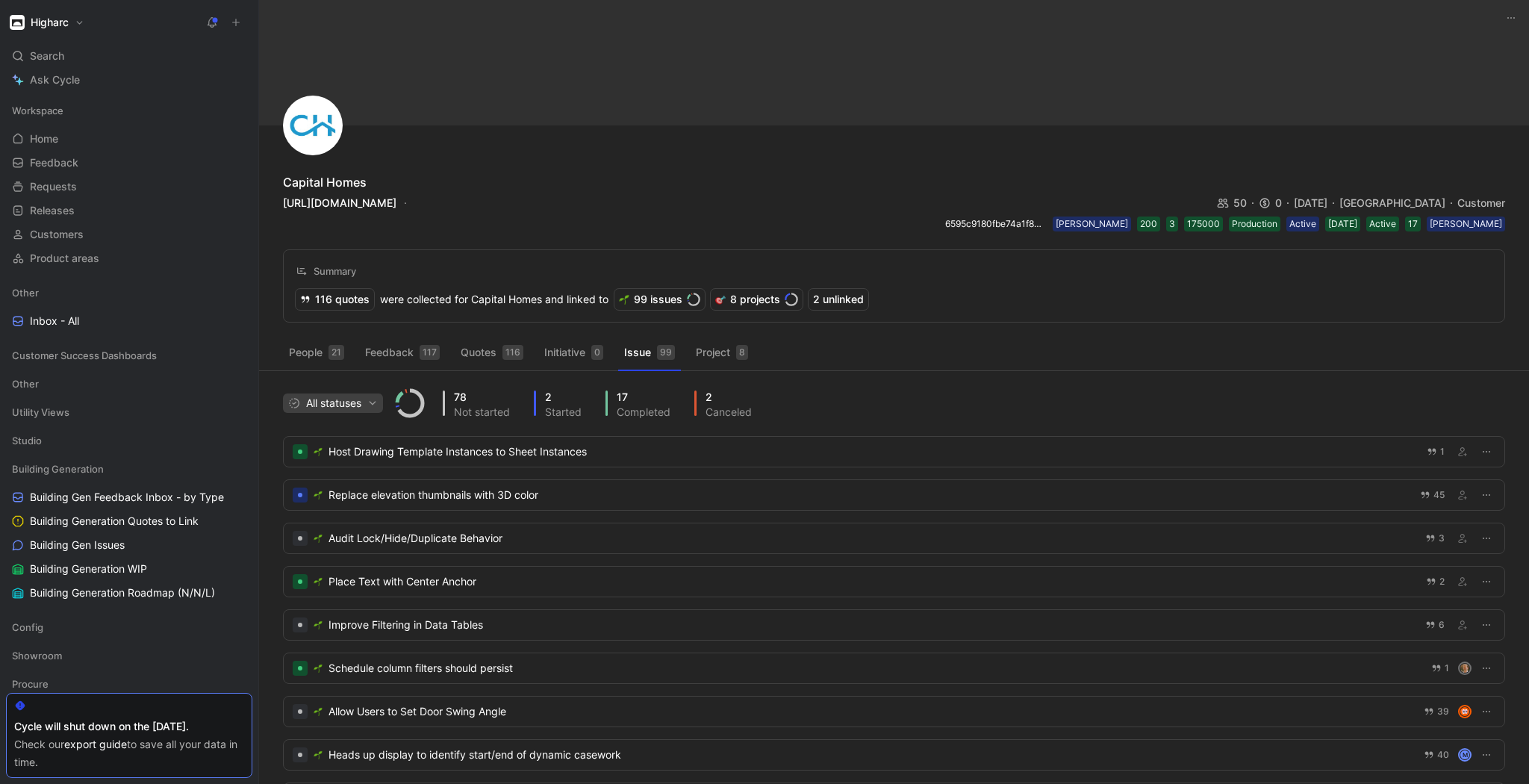
click at [360, 409] on span "All statuses" at bounding box center [332, 403] width 89 height 18
click at [361, 454] on span "Not Started" at bounding box center [342, 453] width 58 height 13
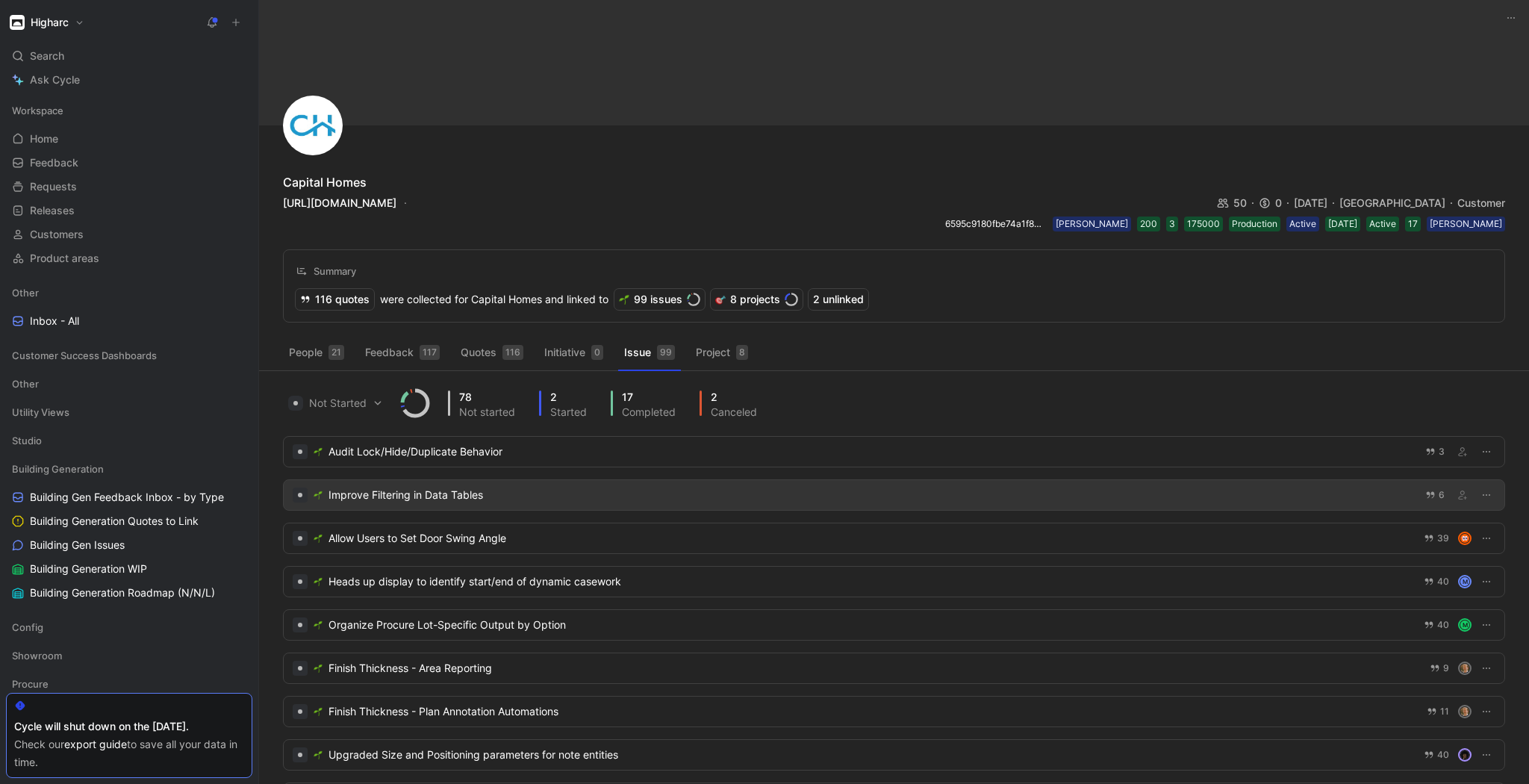
click at [587, 495] on div "Improve Filtering in Data Tables" at bounding box center [872, 495] width 1088 height 18
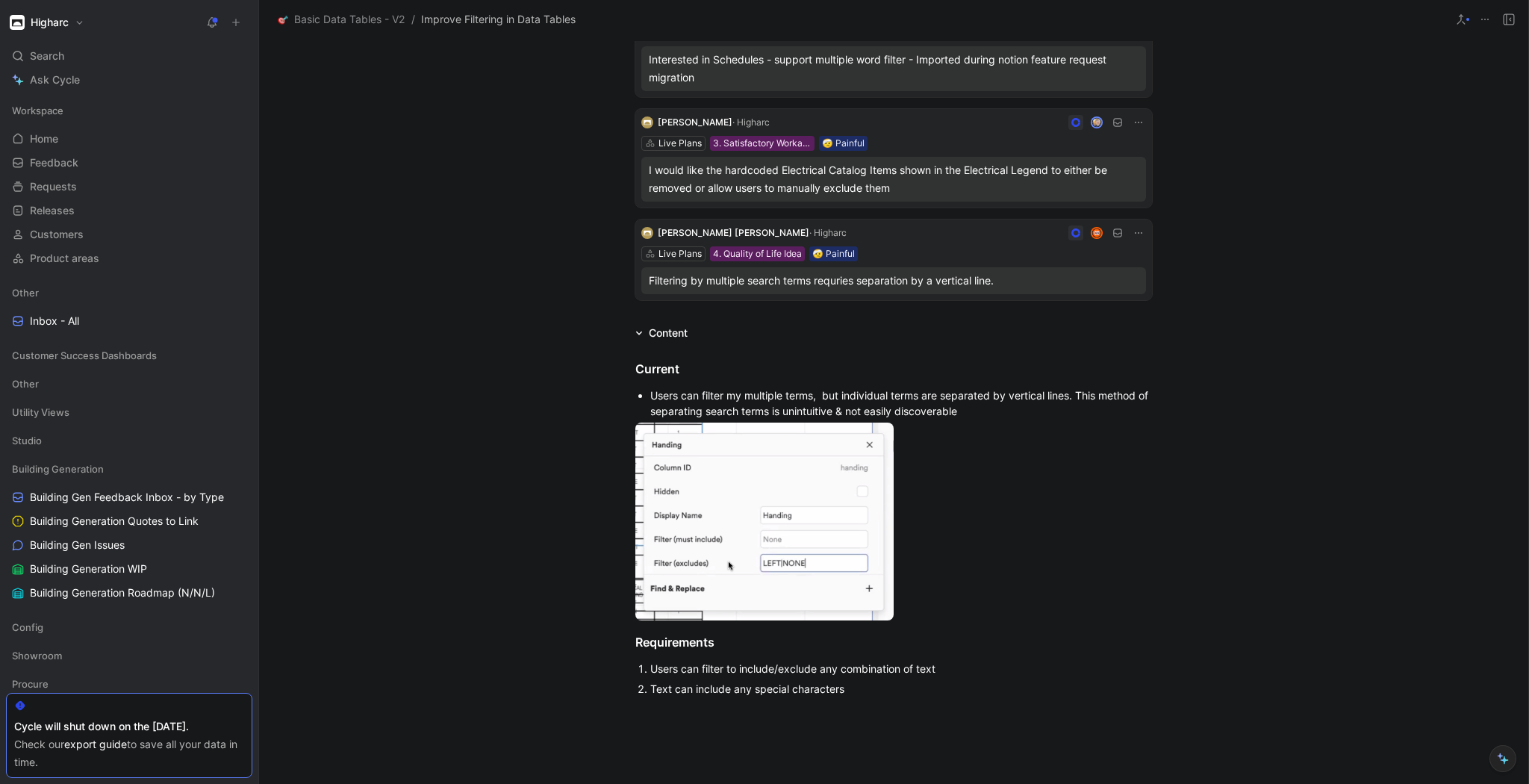
scroll to position [477, 0]
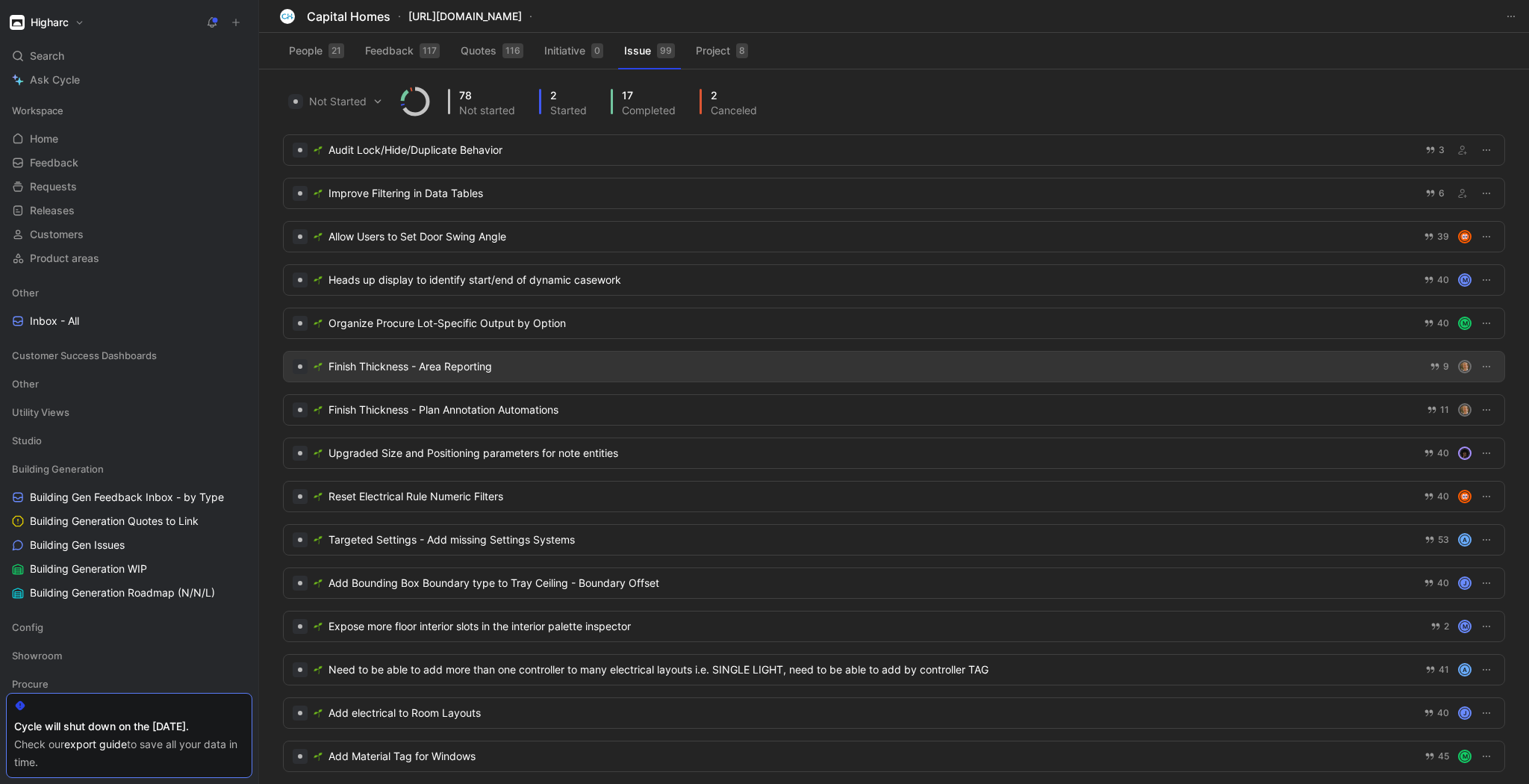
click at [544, 362] on div "Finish Thickness - Area Reporting" at bounding box center [874, 367] width 1093 height 18
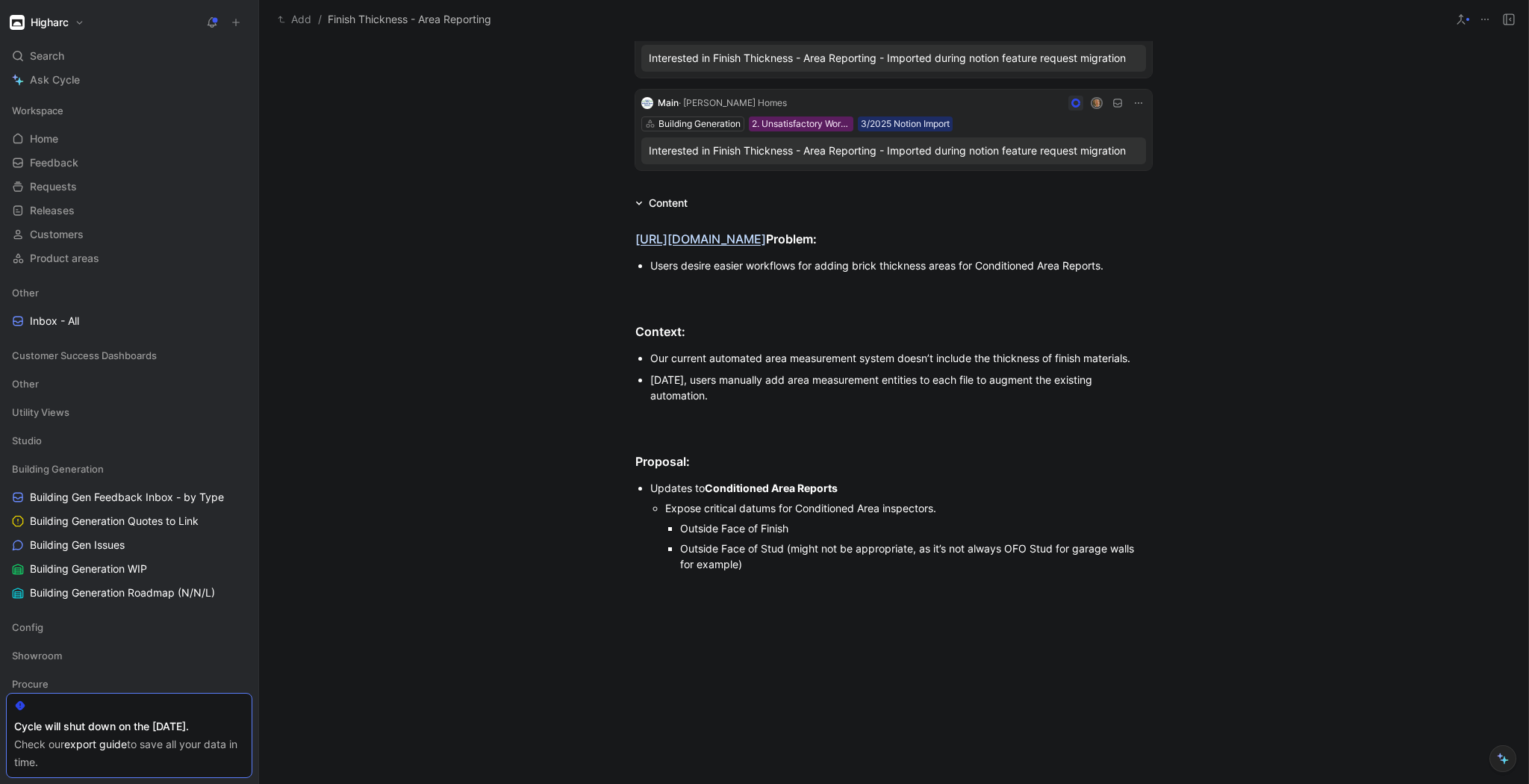
scroll to position [836, 0]
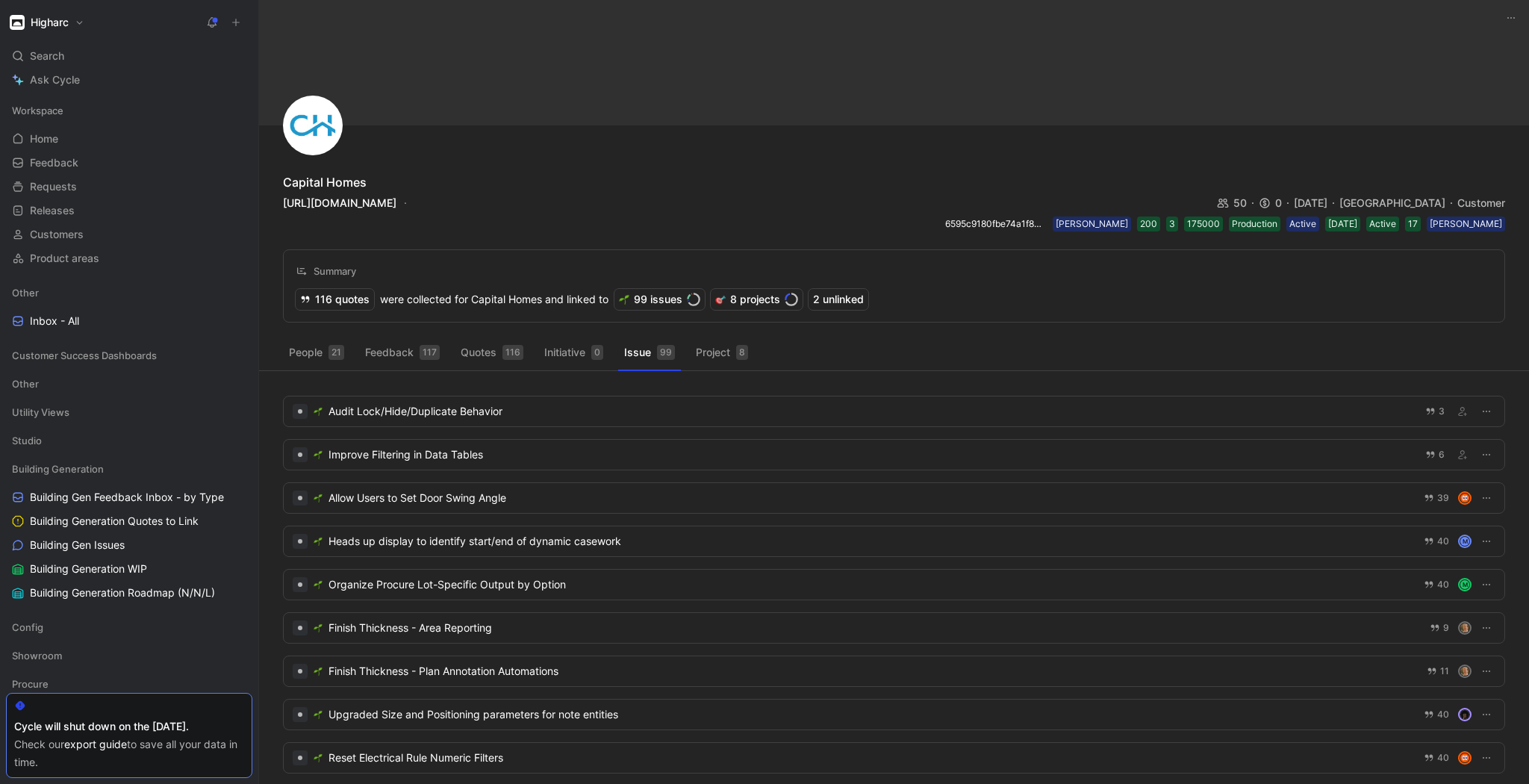
scroll to position [60, 0]
